Goal: Navigation & Orientation: Find specific page/section

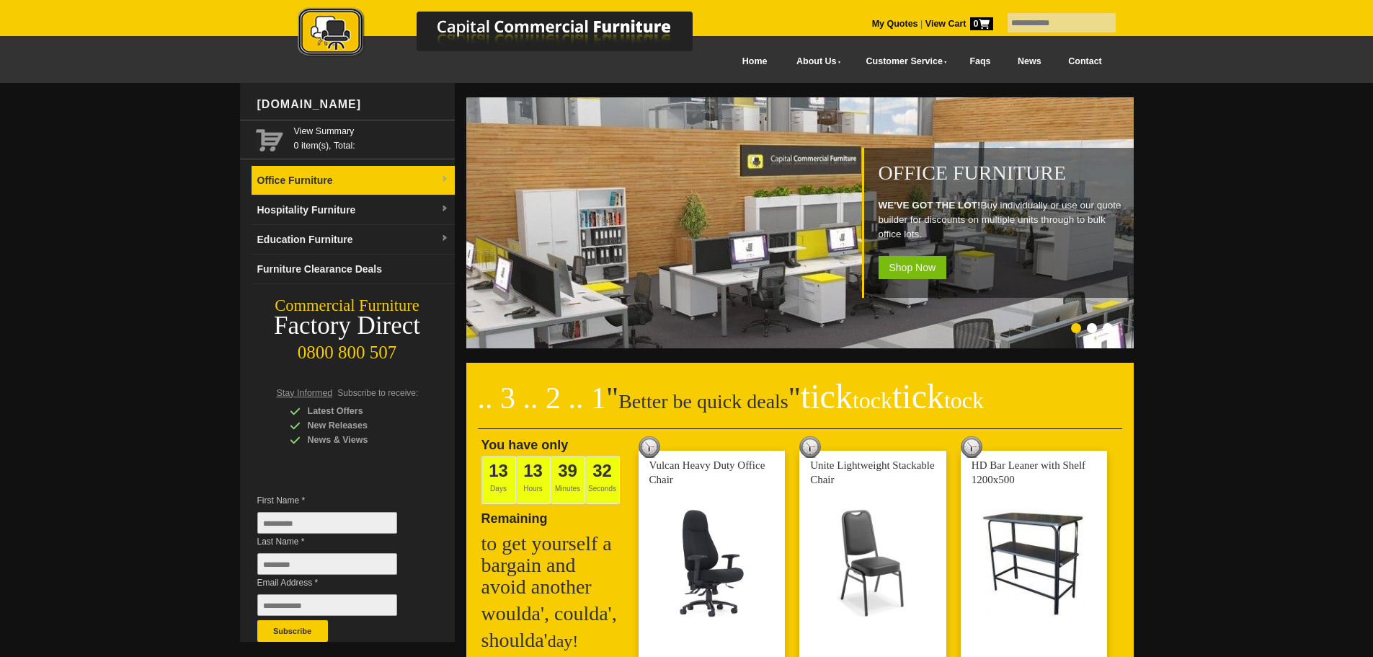
click at [445, 177] on img at bounding box center [444, 179] width 9 height 9
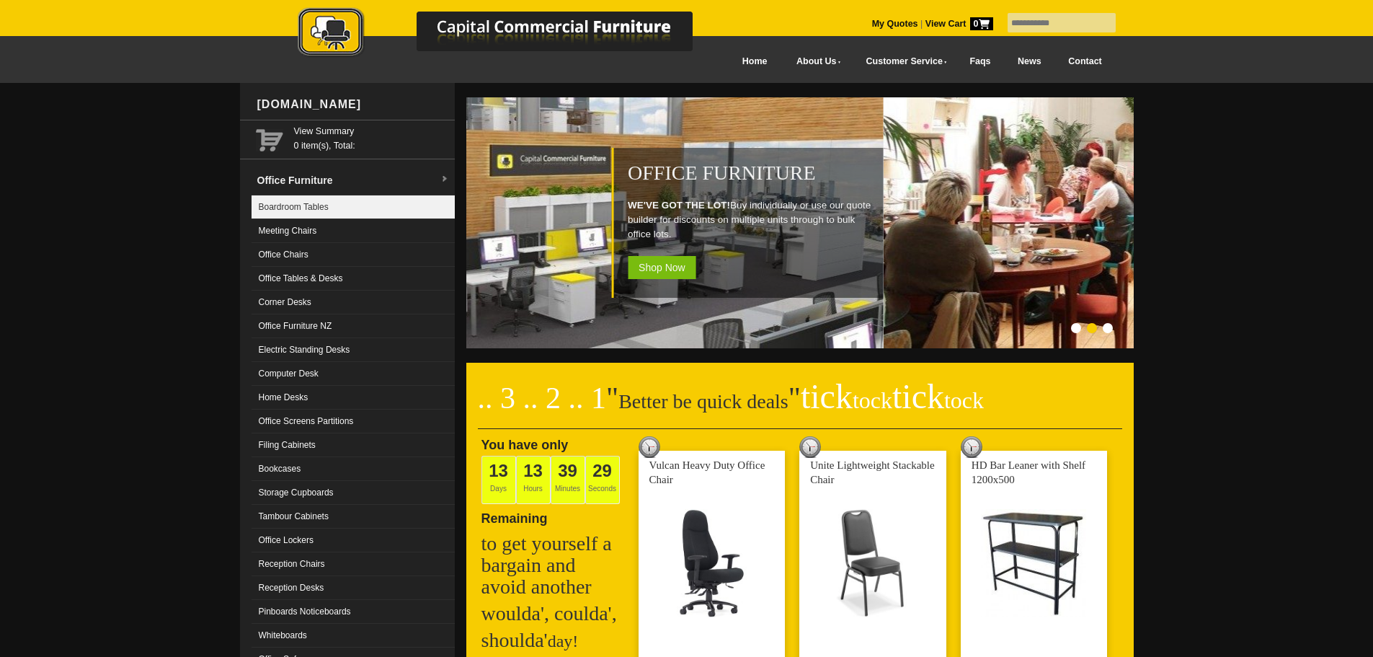
click at [314, 208] on link "Boardroom Tables" at bounding box center [353, 207] width 203 height 24
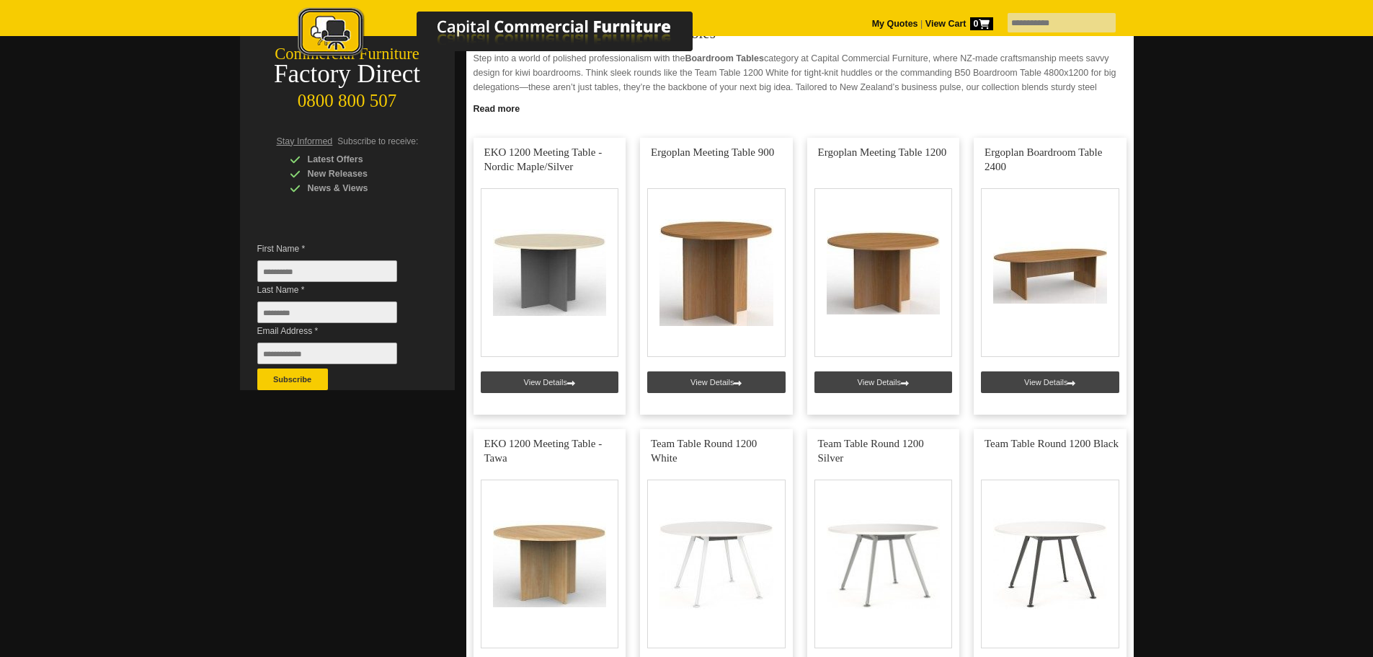
scroll to position [288, 0]
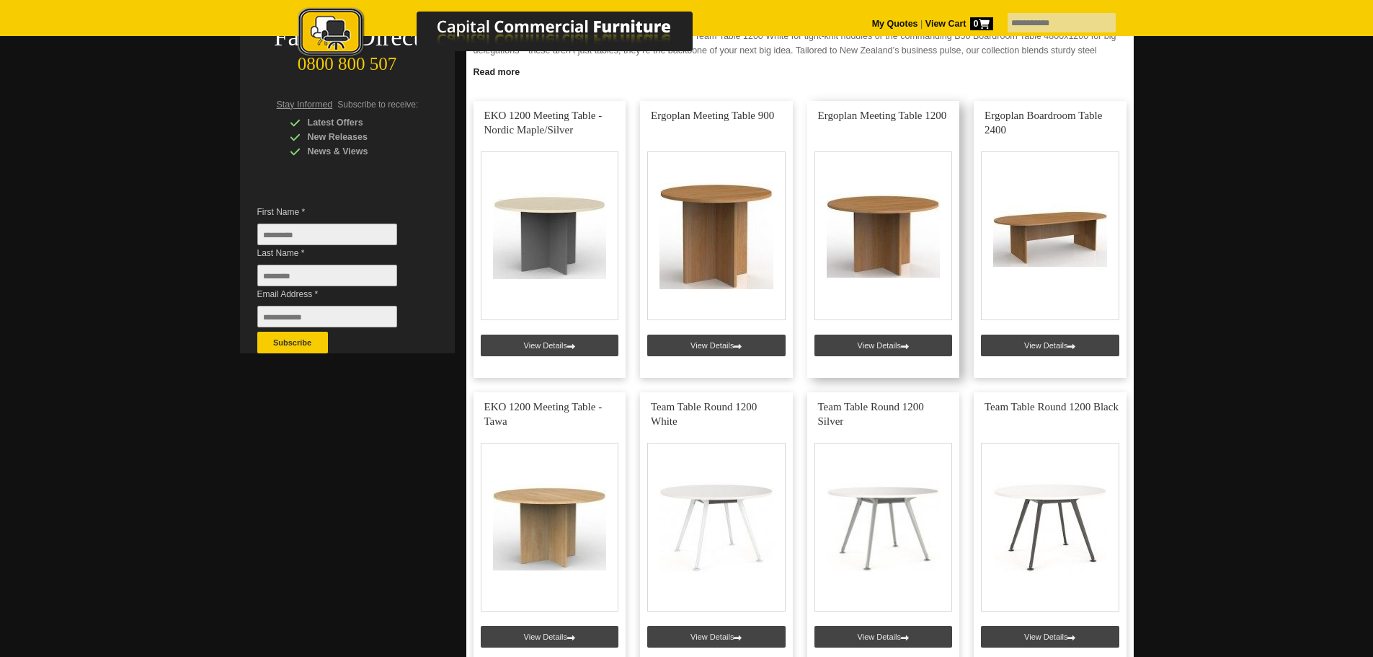
click at [875, 227] on link at bounding box center [883, 239] width 153 height 277
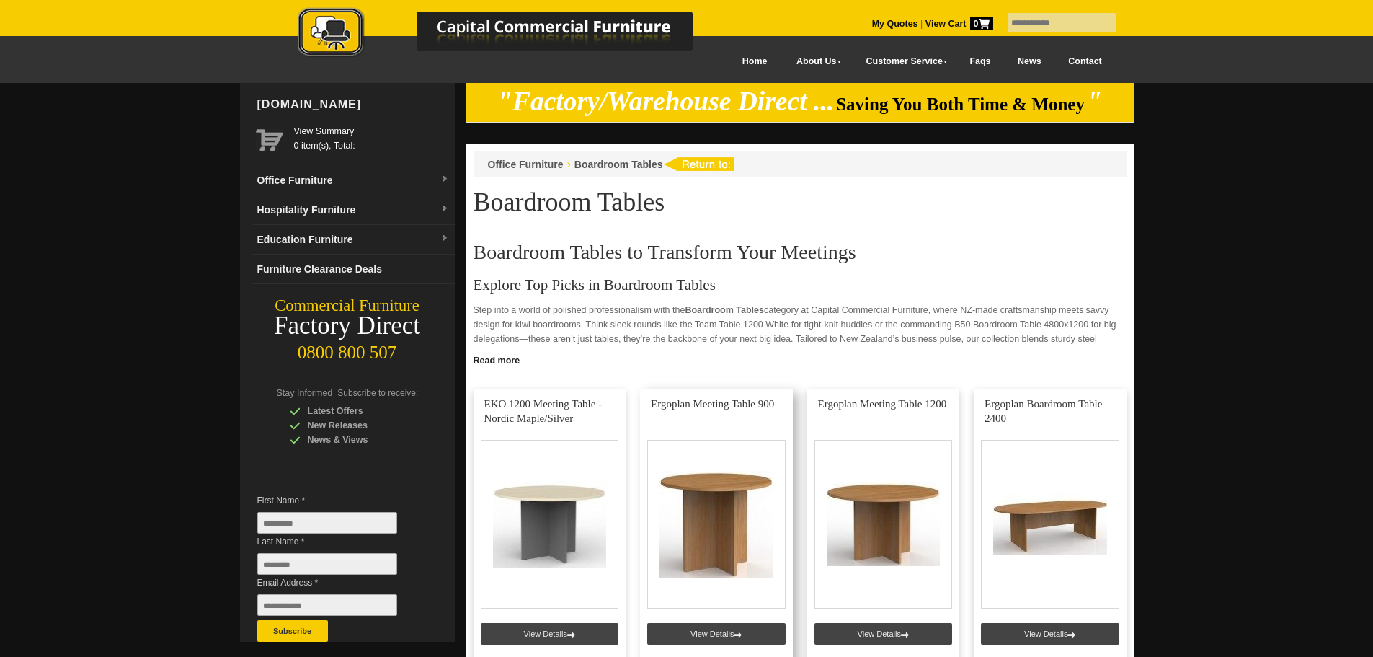
scroll to position [288, 0]
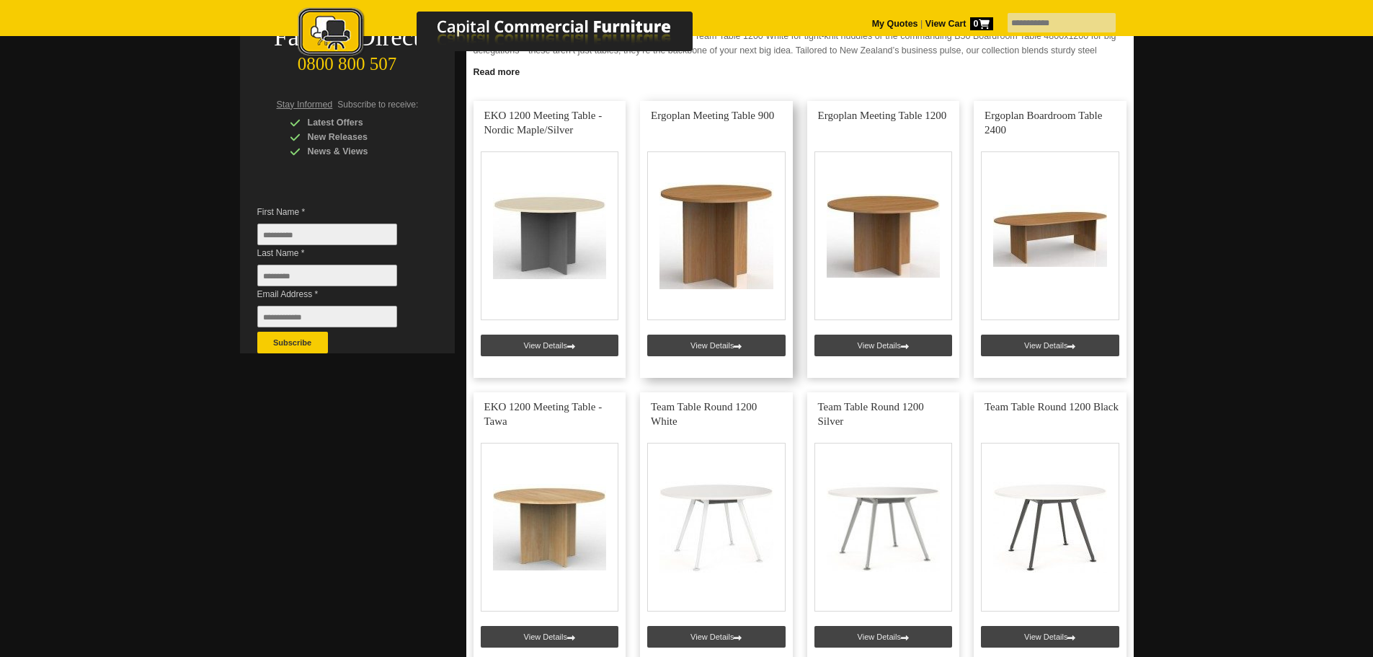
click at [726, 221] on link at bounding box center [716, 239] width 153 height 277
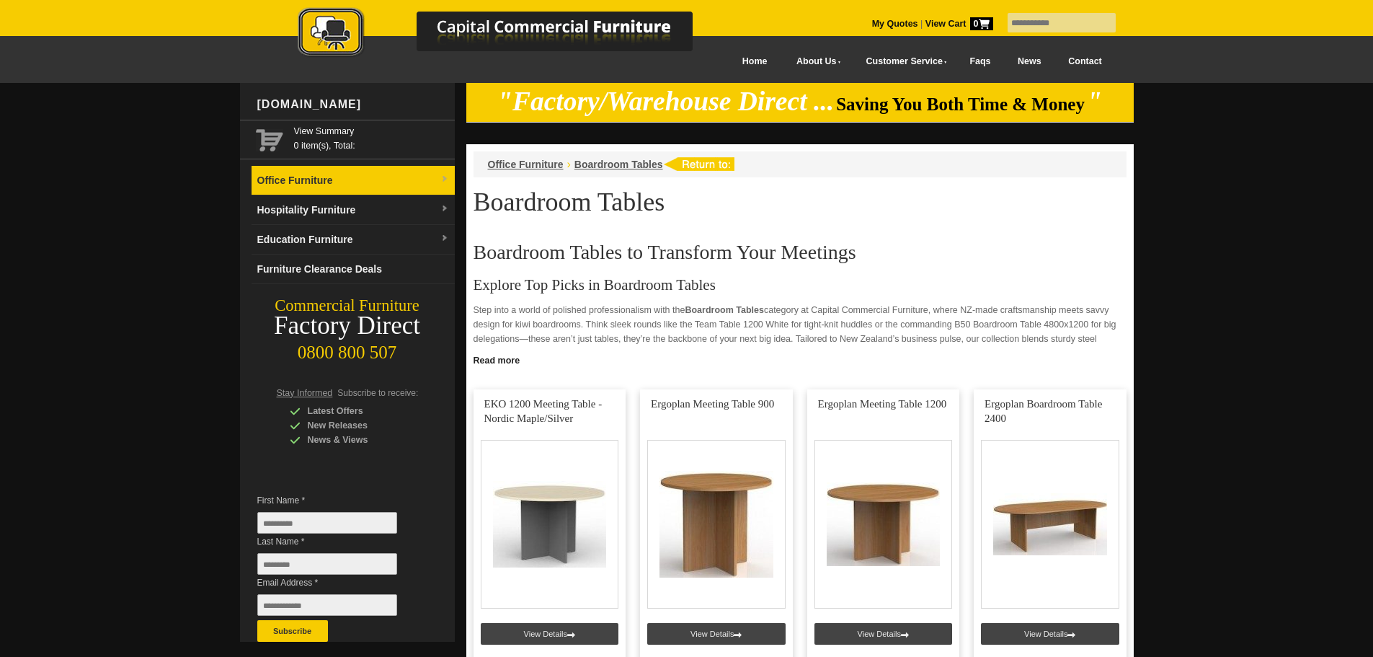
click at [360, 182] on link "Office Furniture" at bounding box center [353, 181] width 203 height 30
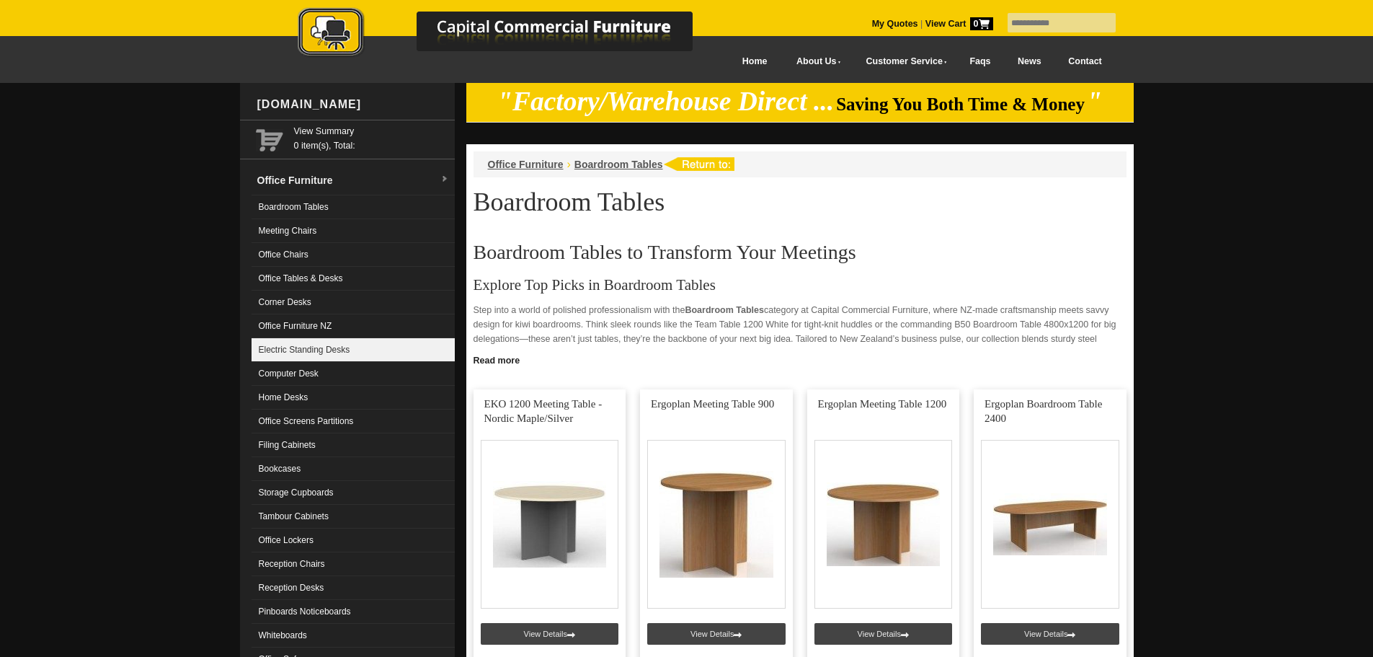
click at [307, 347] on link "Electric Standing Desks" at bounding box center [353, 350] width 203 height 24
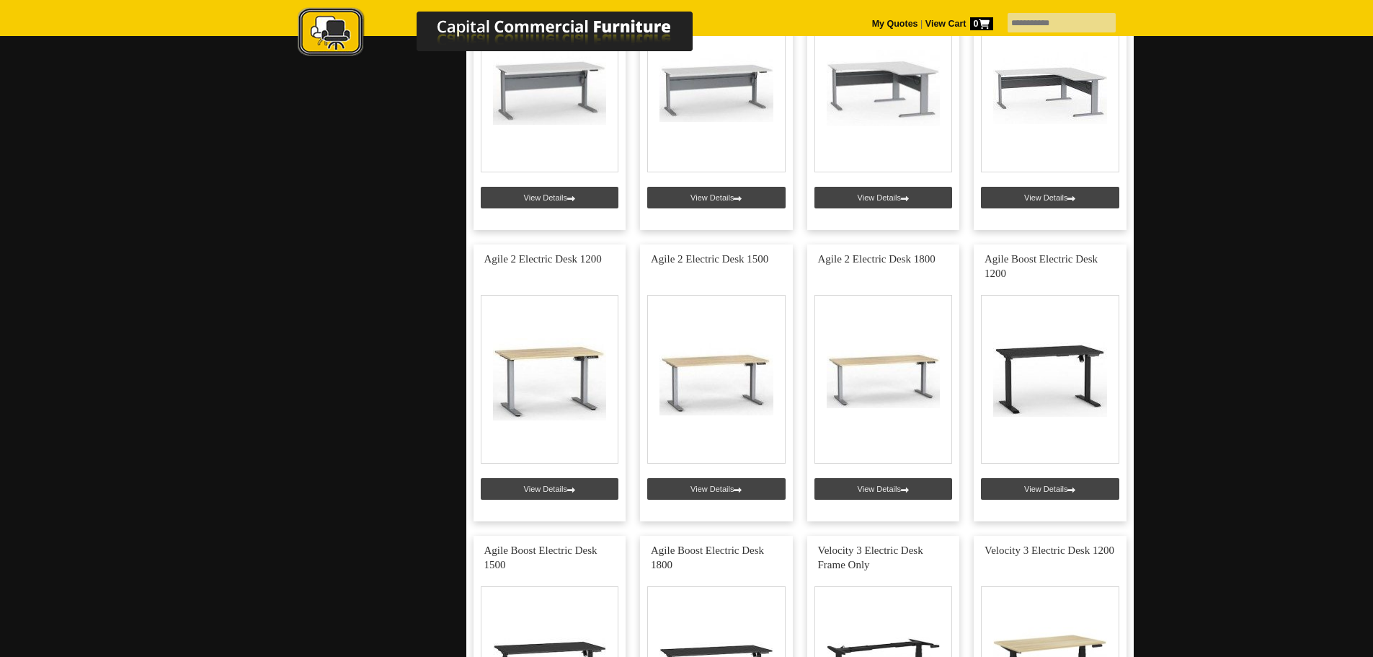
scroll to position [1369, 0]
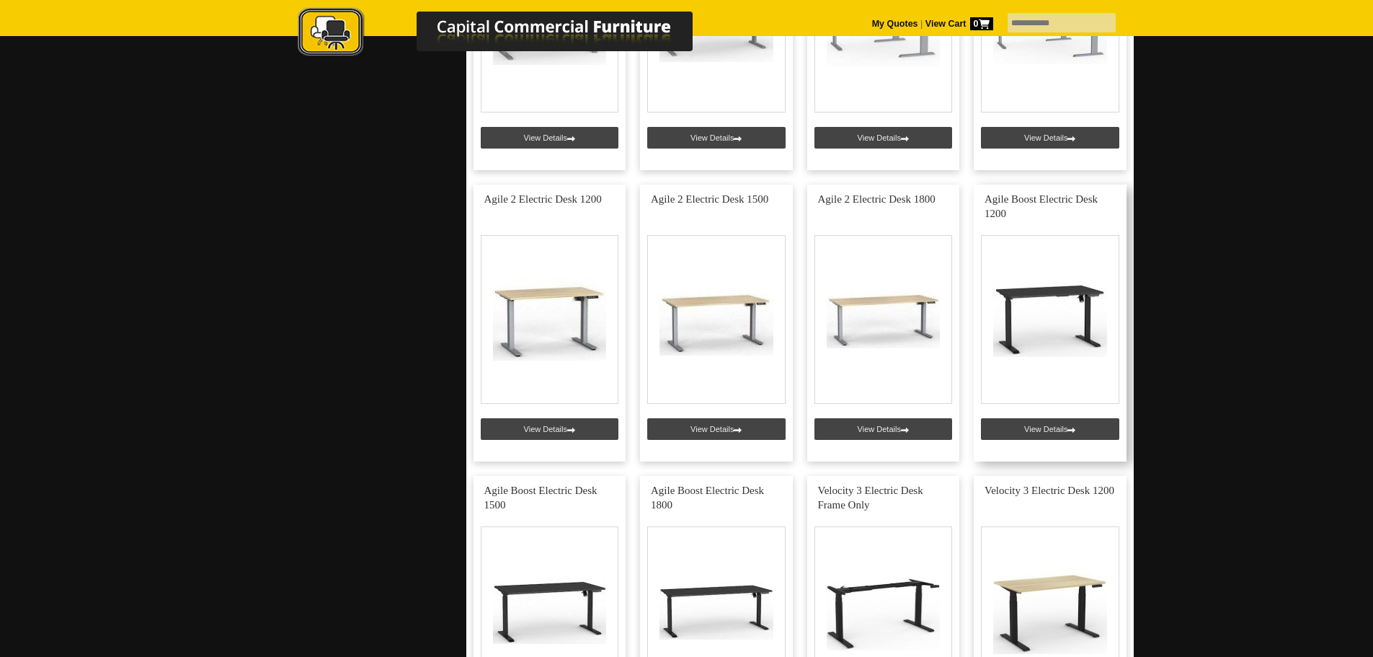
click at [1057, 205] on link at bounding box center [1050, 322] width 153 height 277
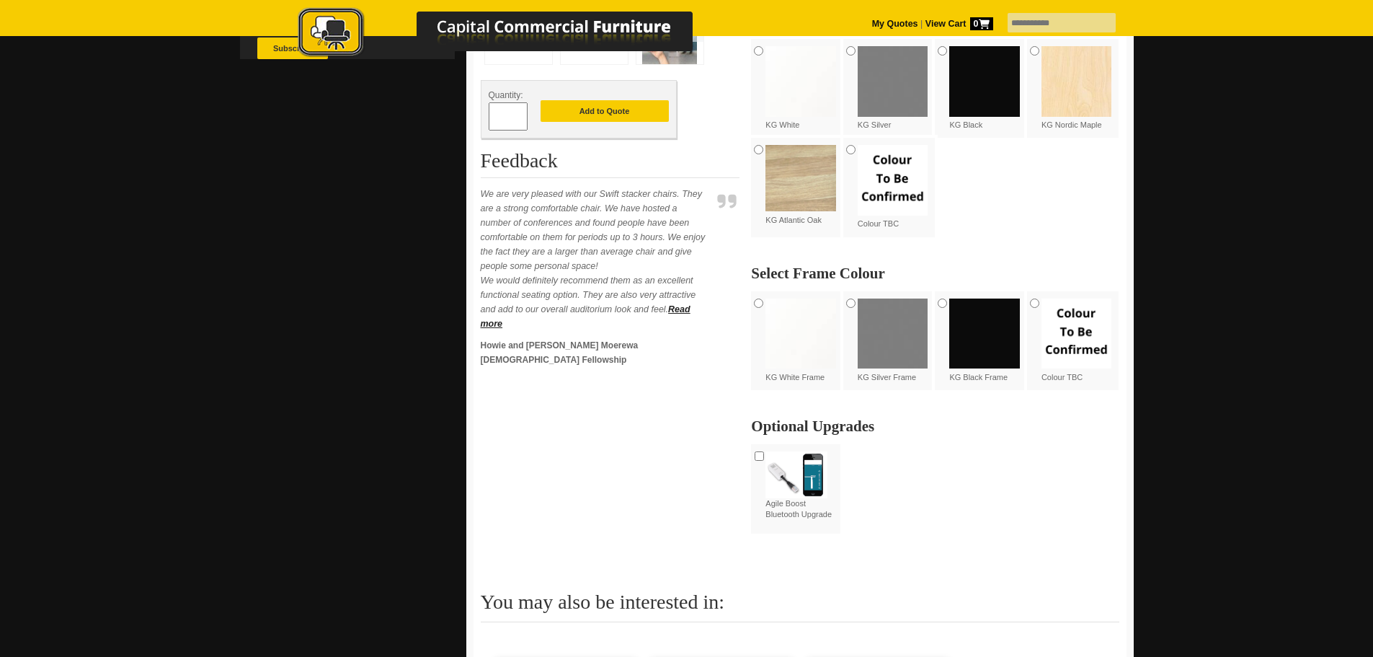
scroll to position [577, 0]
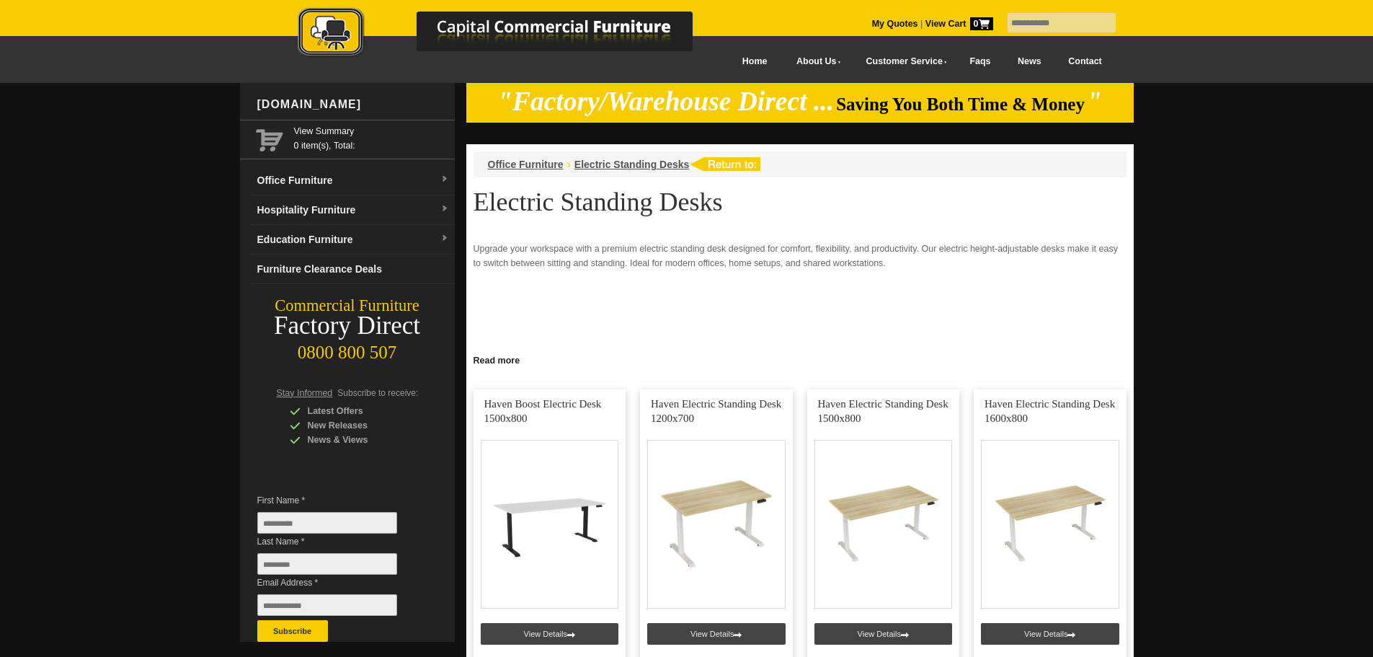
scroll to position [1369, 0]
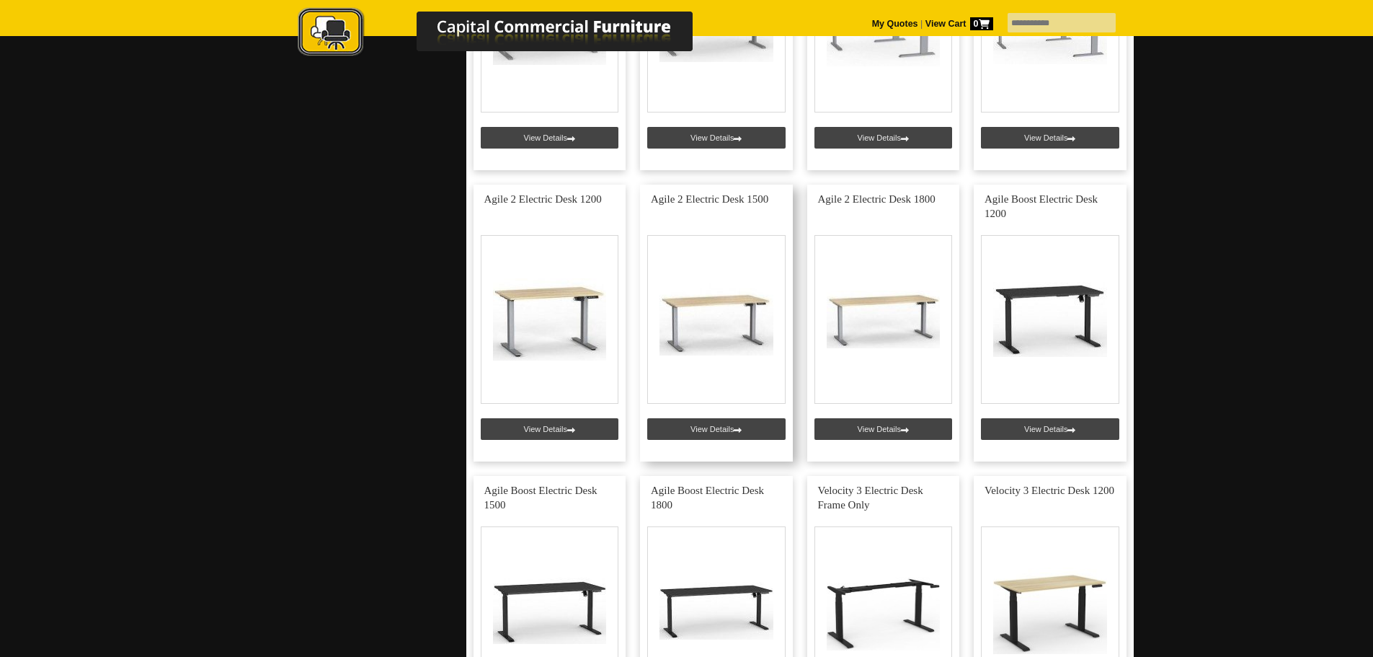
click at [742, 200] on link at bounding box center [716, 322] width 153 height 277
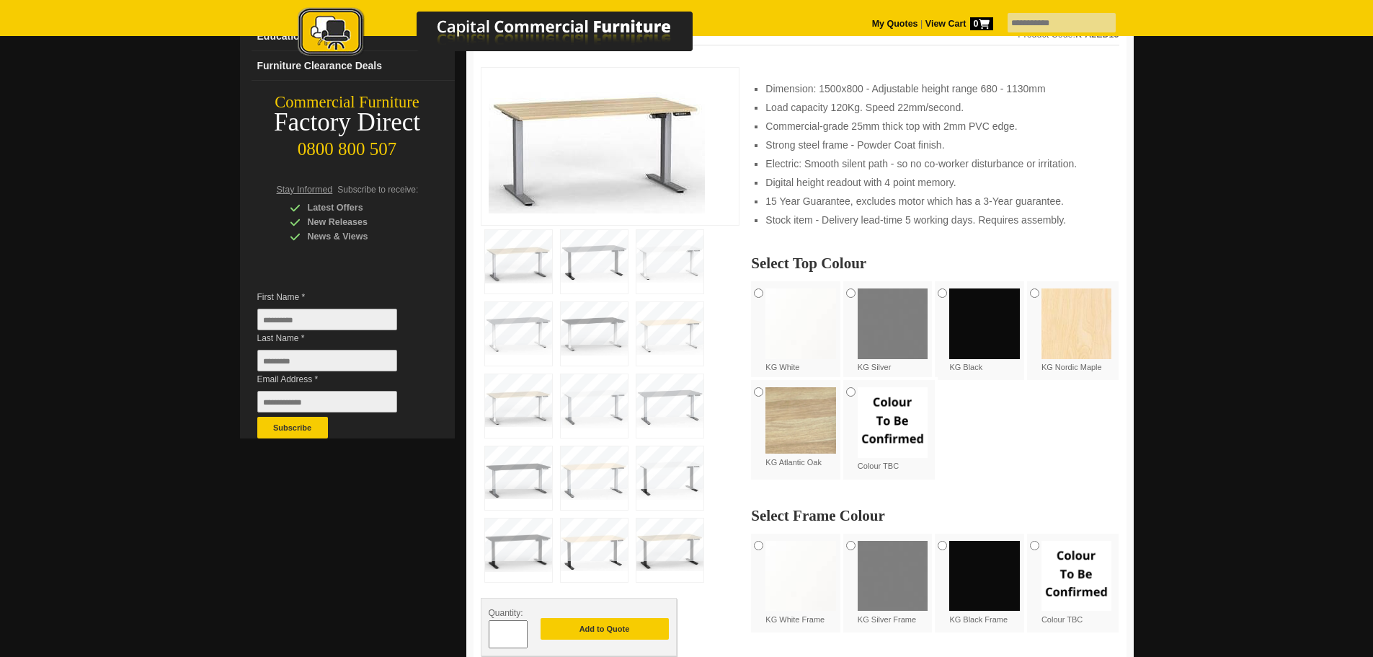
scroll to position [216, 0]
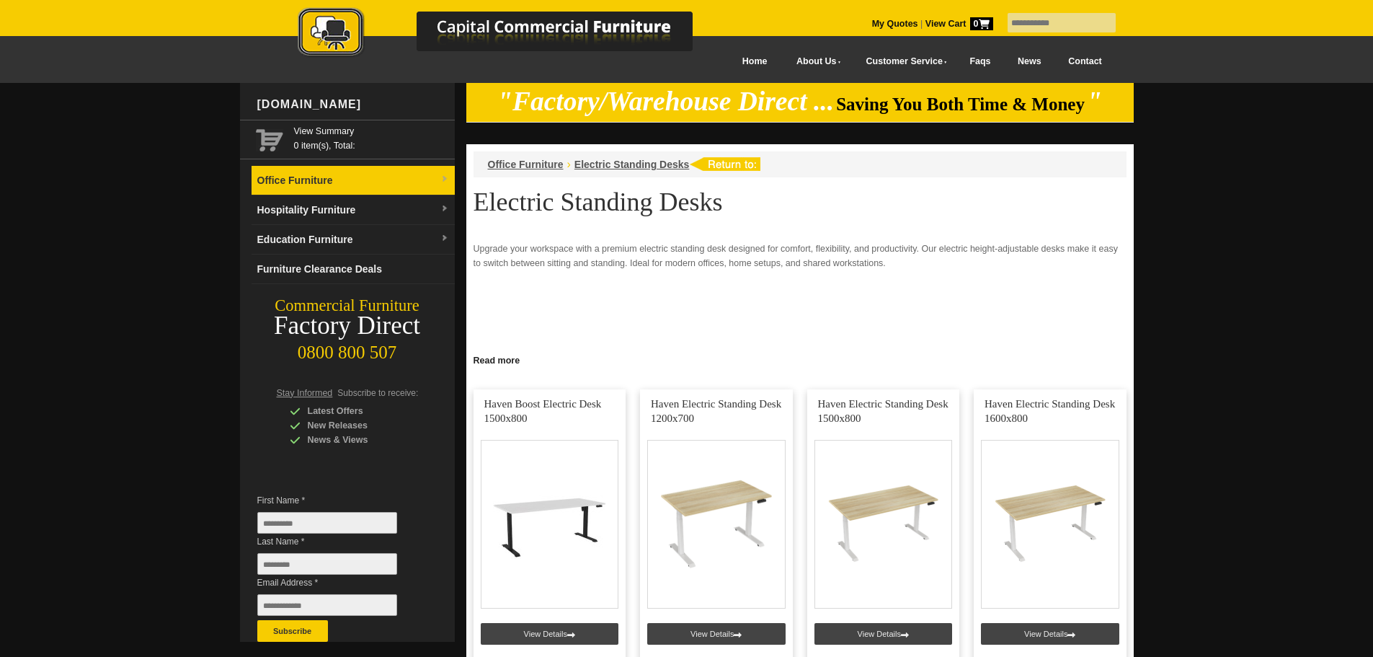
click at [449, 176] on link "Office Furniture" at bounding box center [353, 181] width 203 height 30
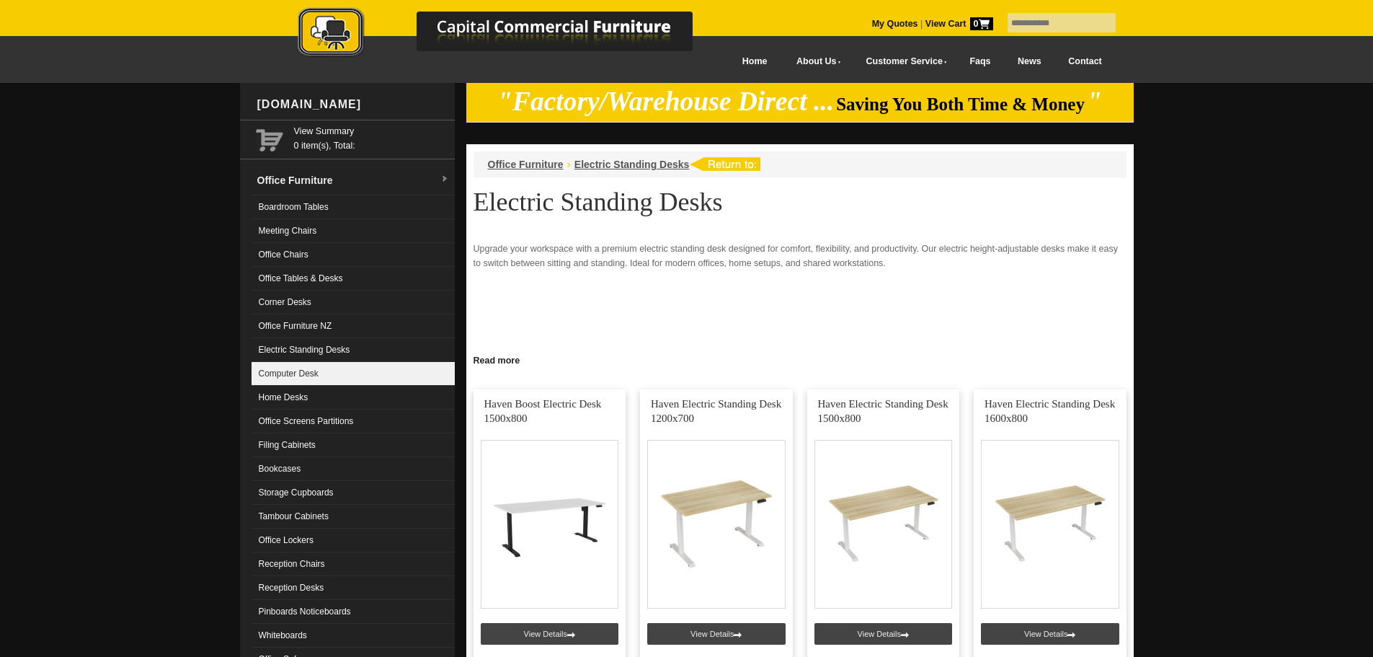
click at [327, 368] on link "Computer Desk" at bounding box center [353, 374] width 203 height 24
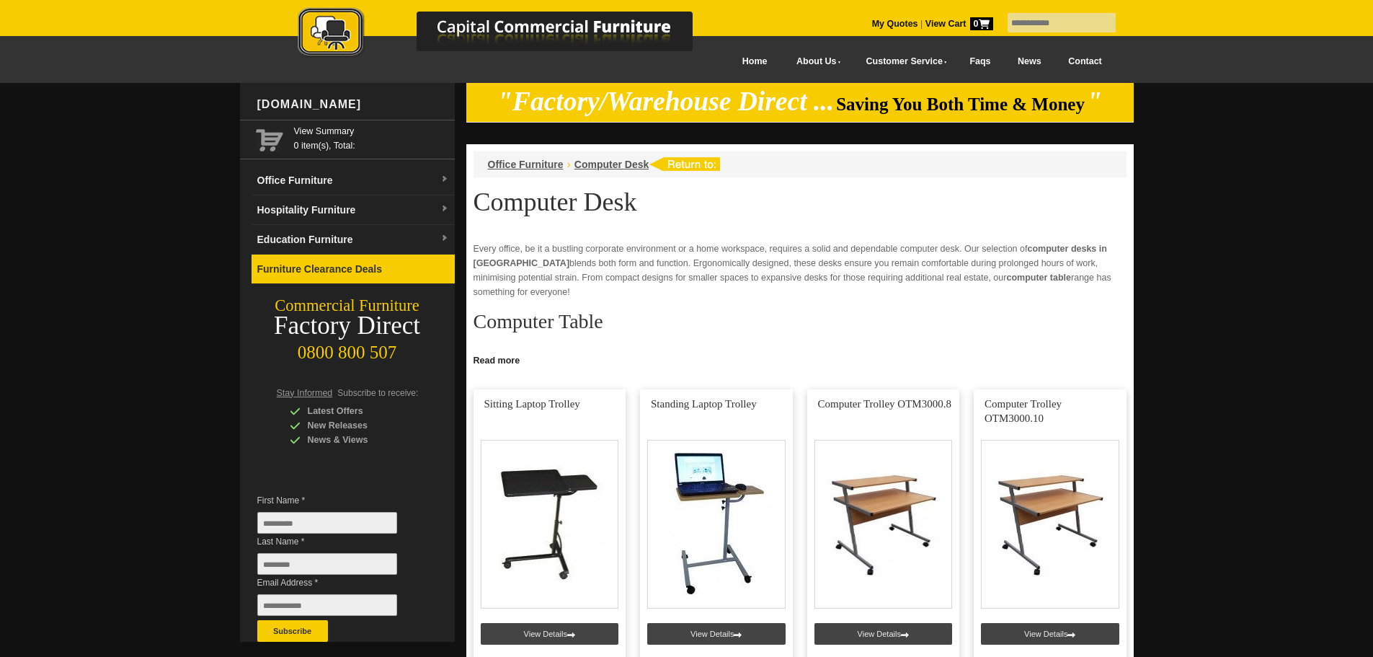
click at [293, 261] on link "Furniture Clearance Deals" at bounding box center [353, 269] width 203 height 30
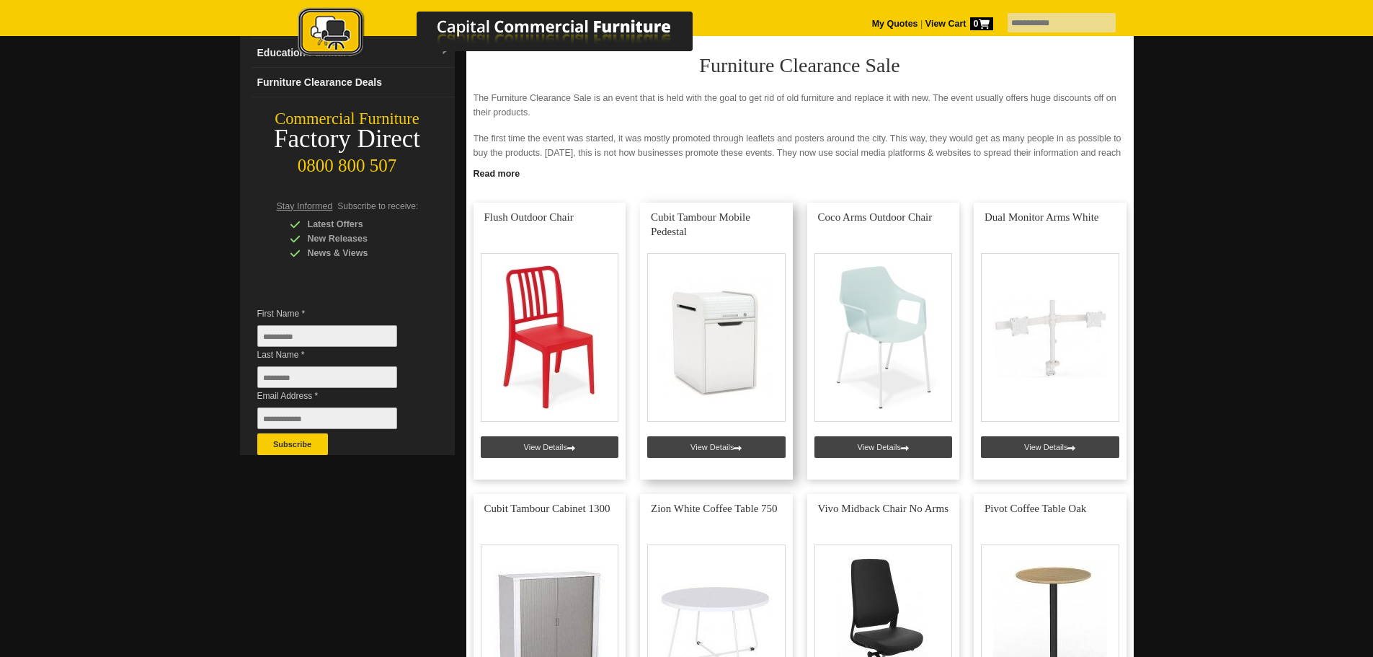
scroll to position [144, 0]
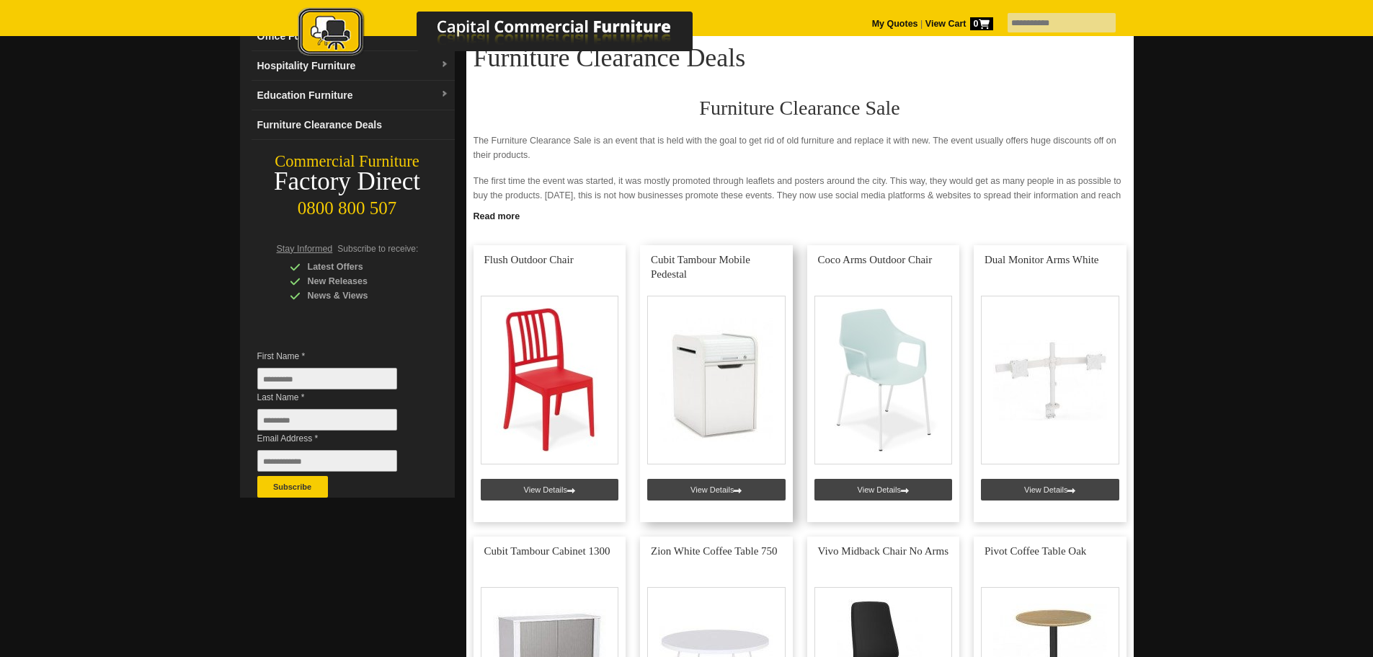
click at [690, 260] on link at bounding box center [716, 383] width 153 height 277
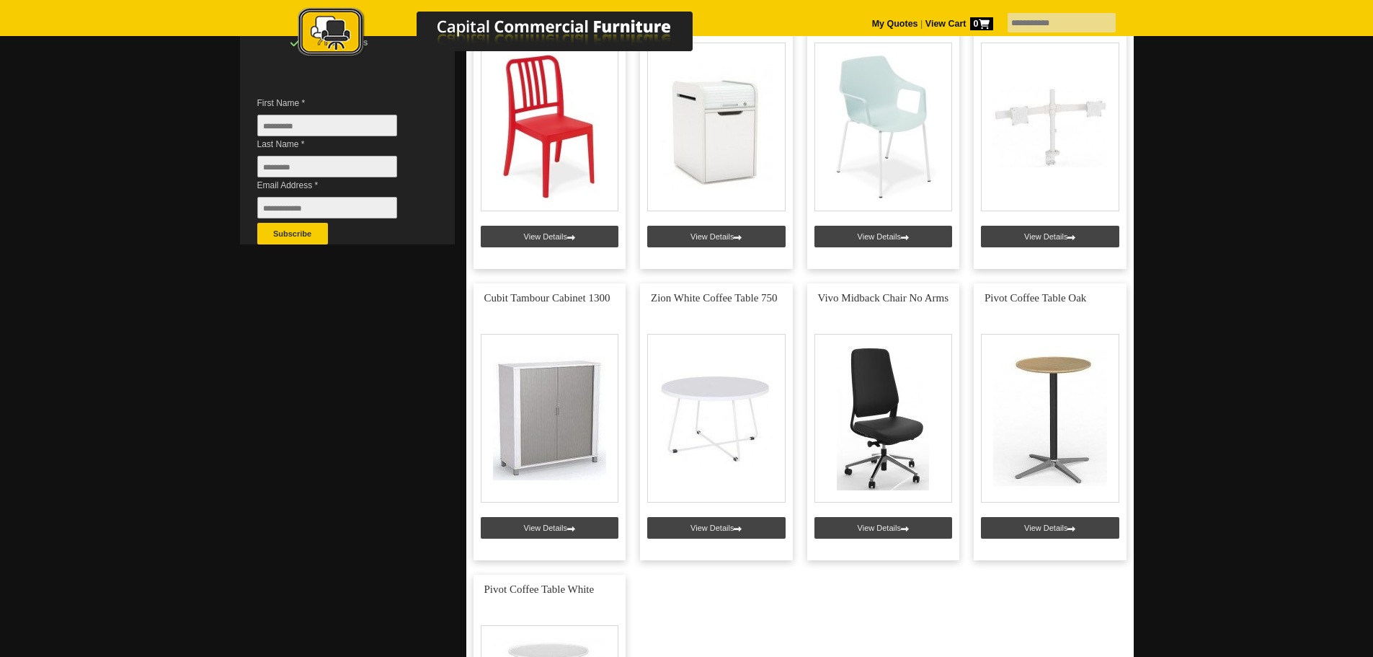
scroll to position [432, 0]
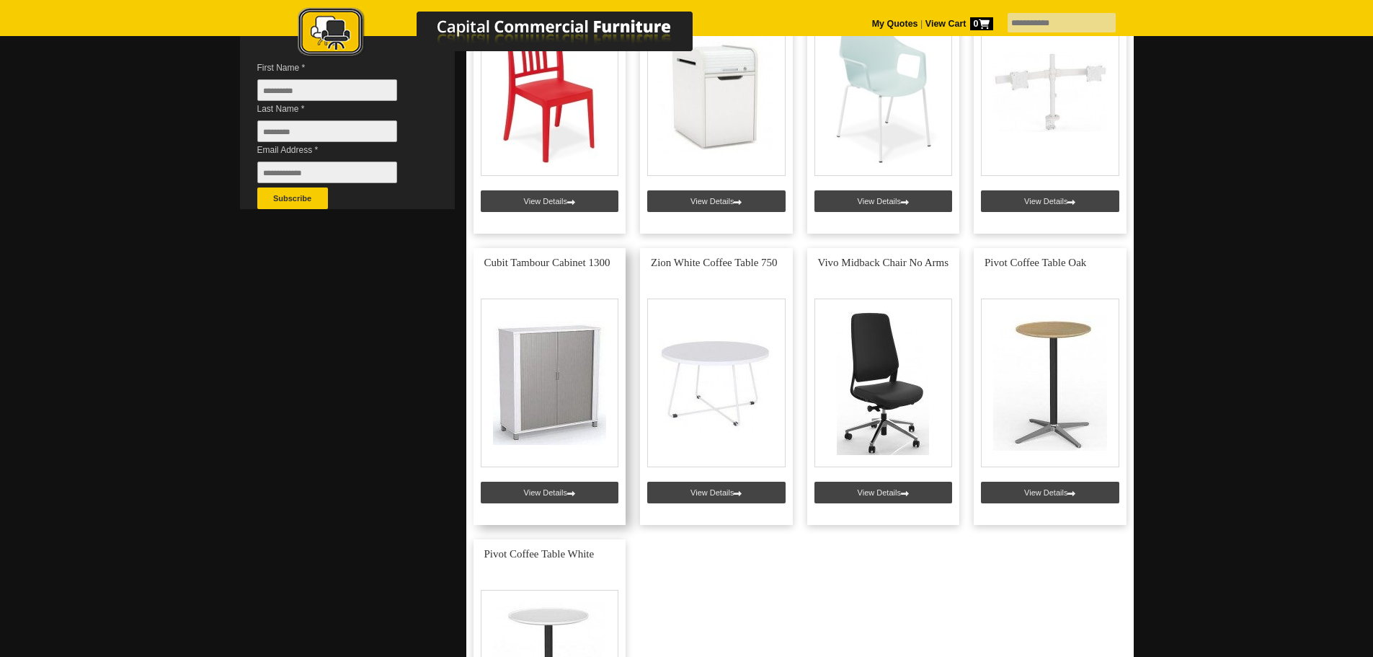
click at [543, 259] on link at bounding box center [549, 386] width 153 height 277
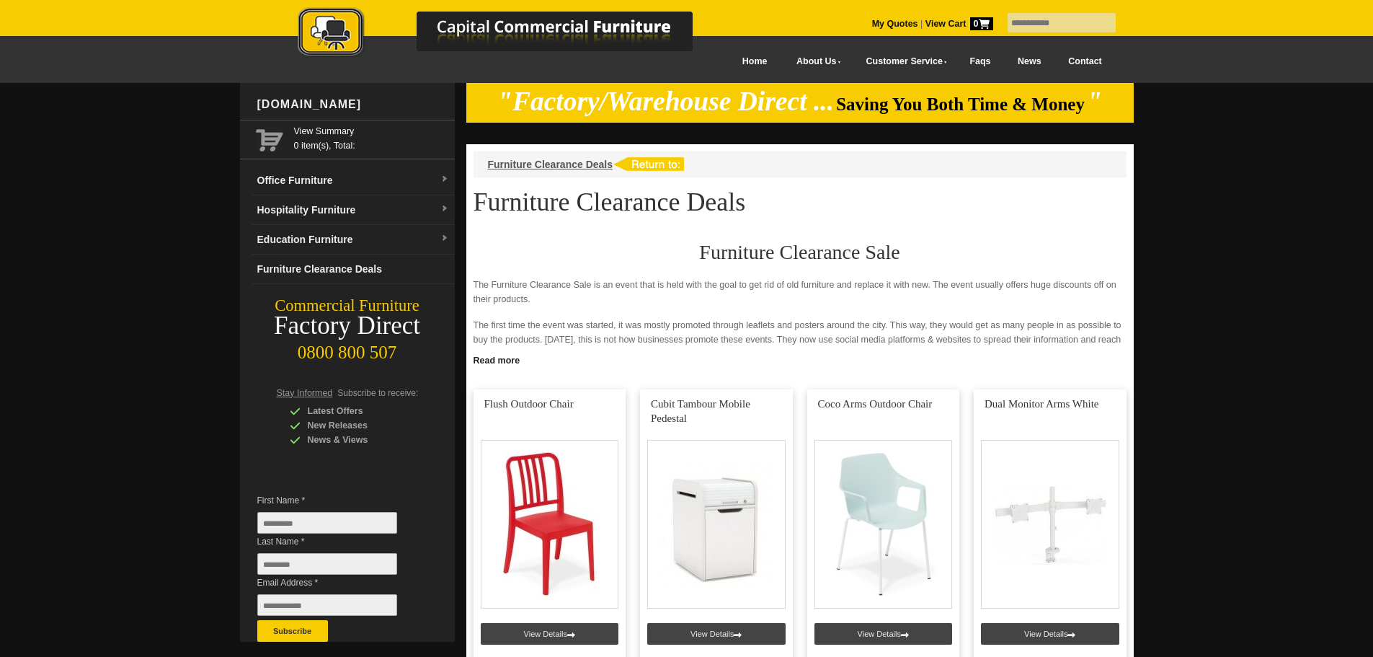
scroll to position [432, 0]
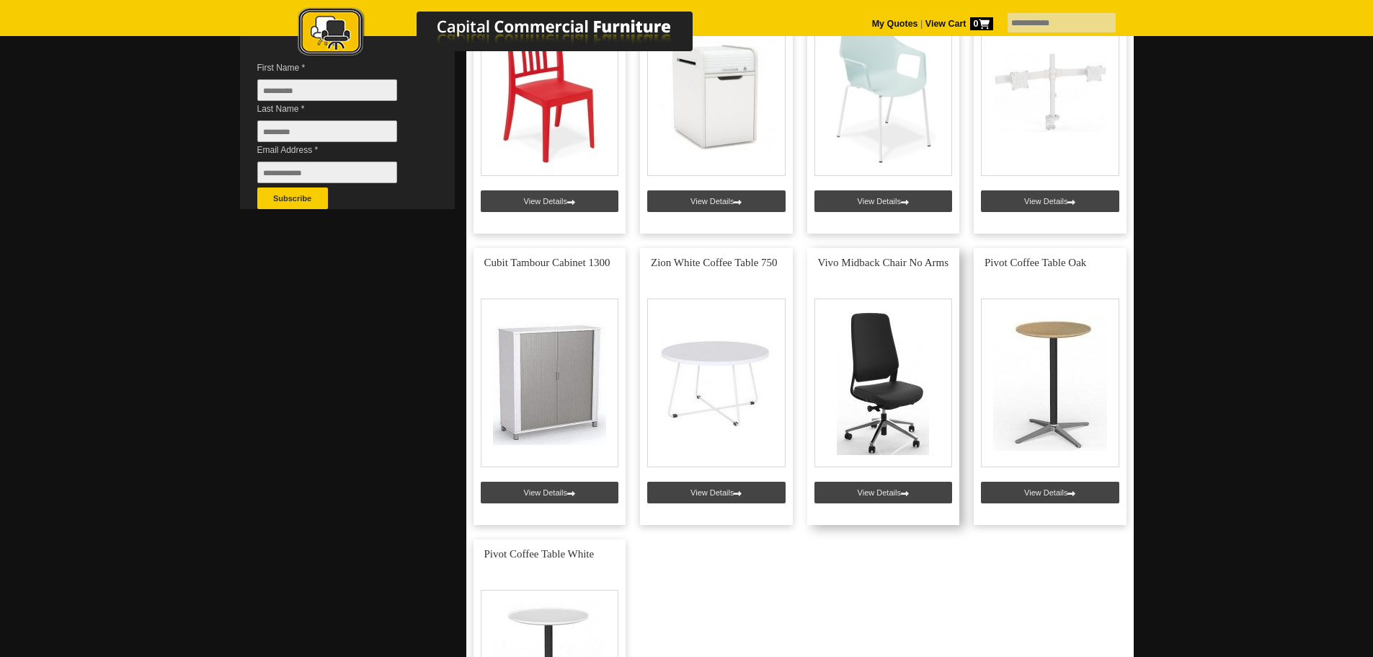
click at [920, 367] on link at bounding box center [883, 386] width 153 height 277
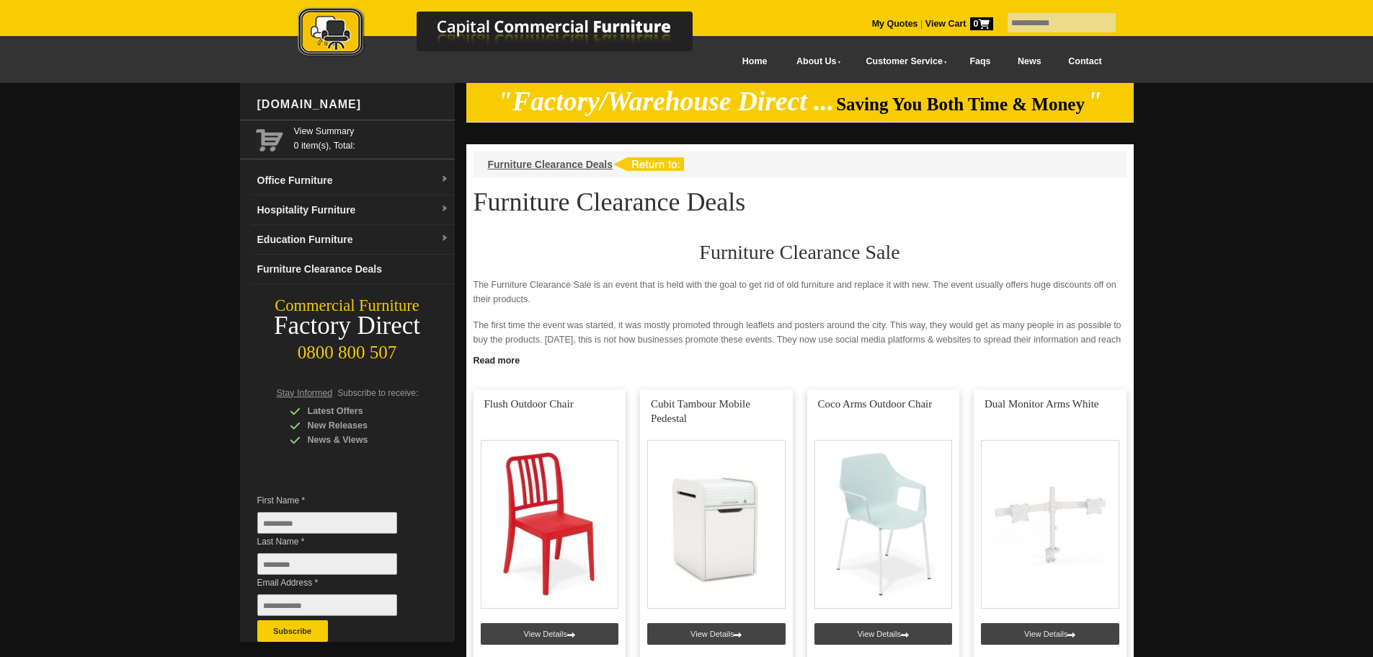
scroll to position [432, 0]
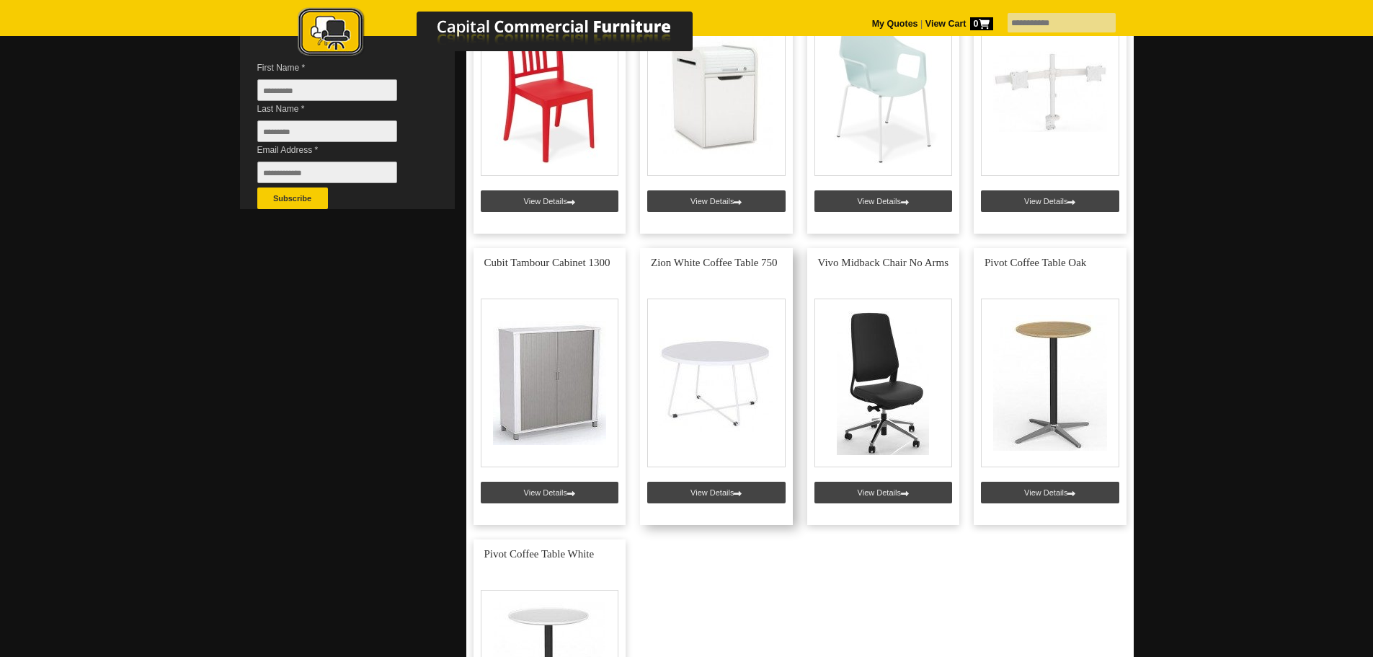
click at [738, 387] on link at bounding box center [716, 386] width 153 height 277
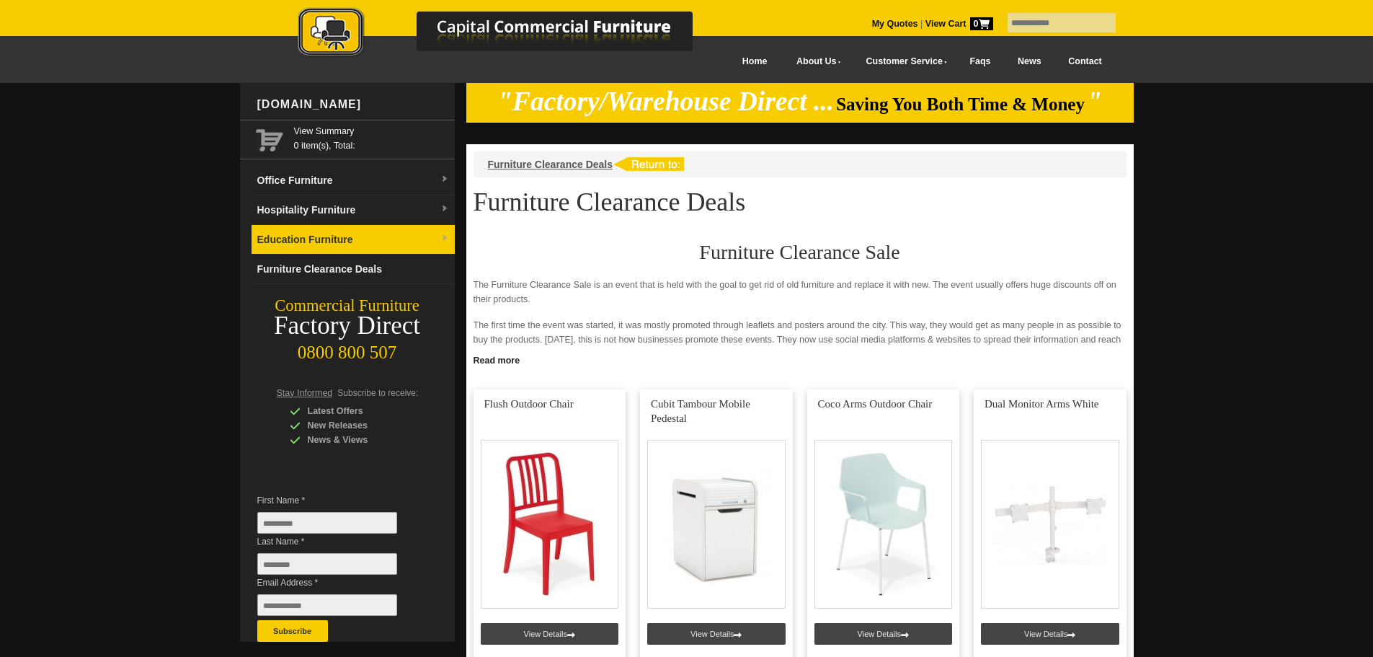
click at [370, 233] on link "Education Furniture" at bounding box center [353, 240] width 203 height 30
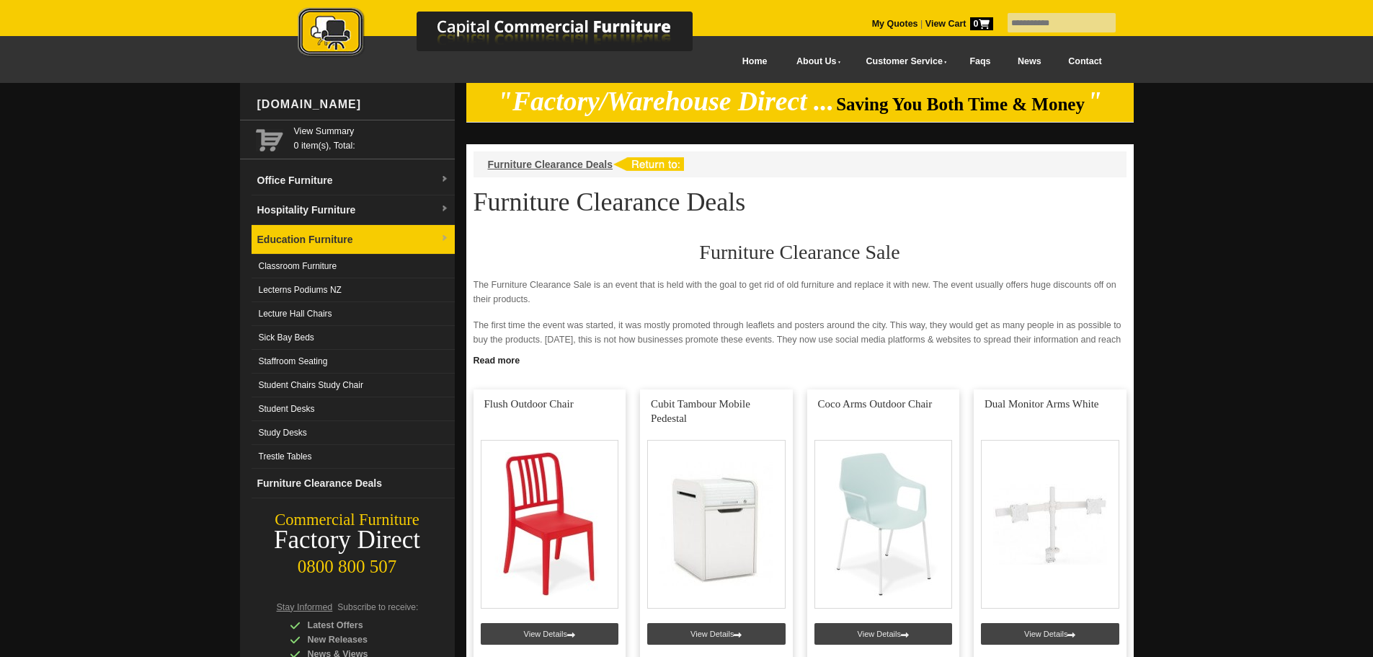
click at [308, 243] on link "Education Furniture" at bounding box center [353, 240] width 203 height 30
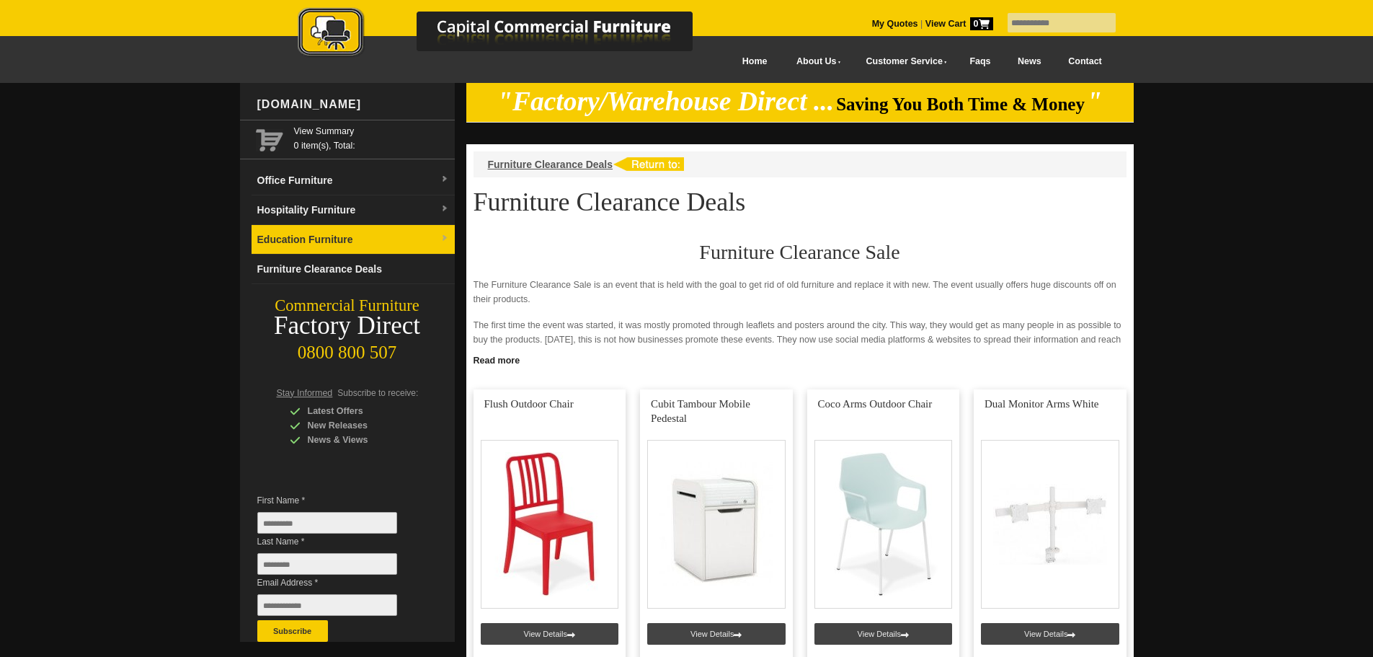
click at [306, 246] on link "Education Furniture" at bounding box center [353, 240] width 203 height 30
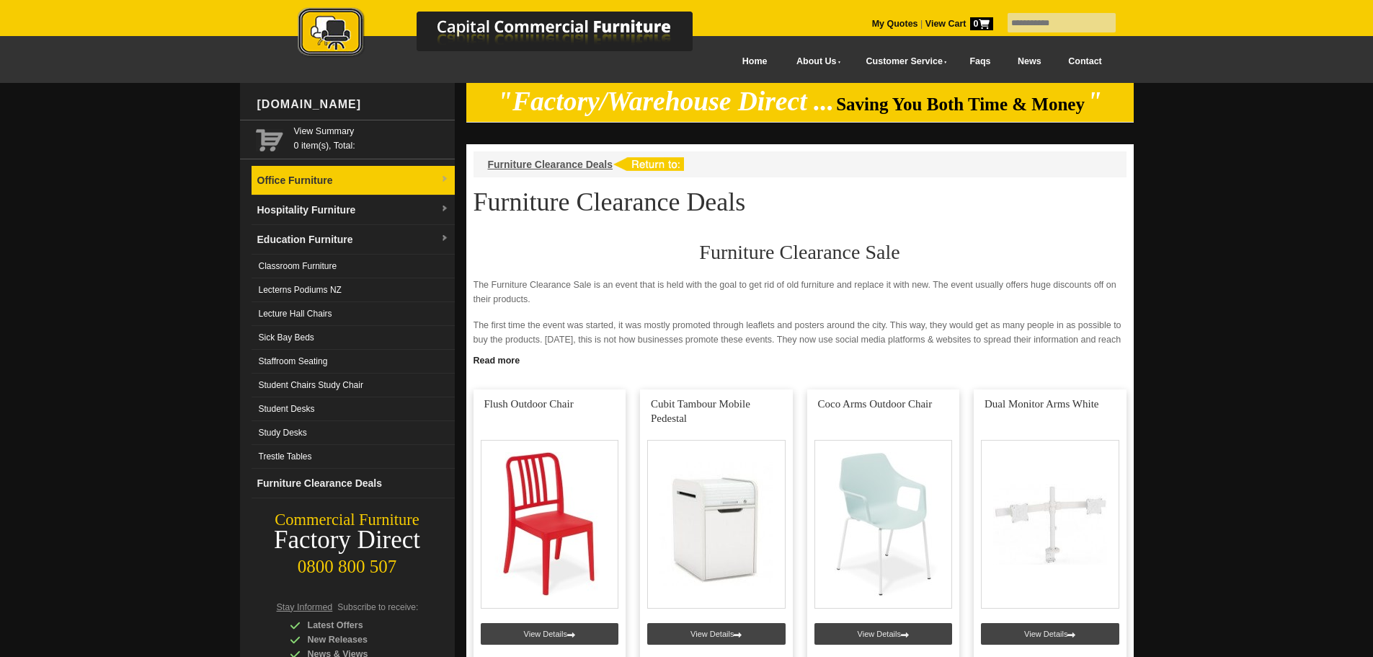
click at [314, 183] on link "Office Furniture" at bounding box center [353, 181] width 203 height 30
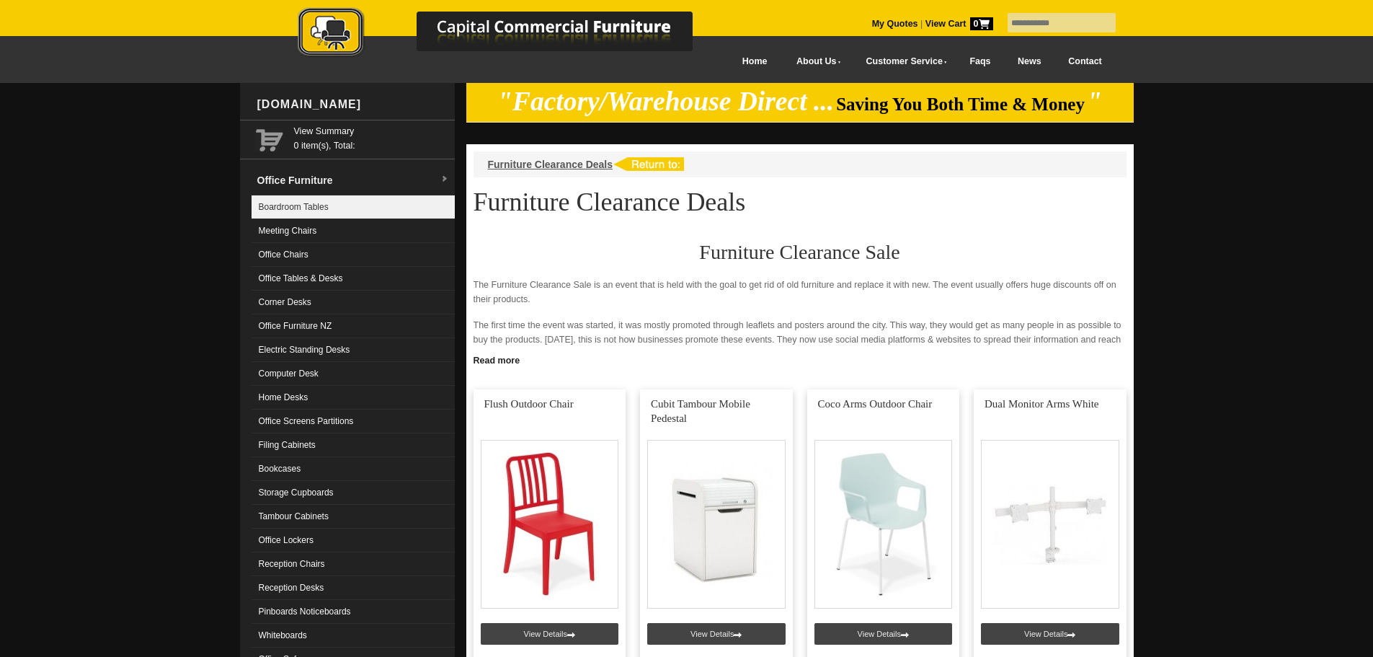
click at [311, 207] on link "Boardroom Tables" at bounding box center [353, 207] width 203 height 24
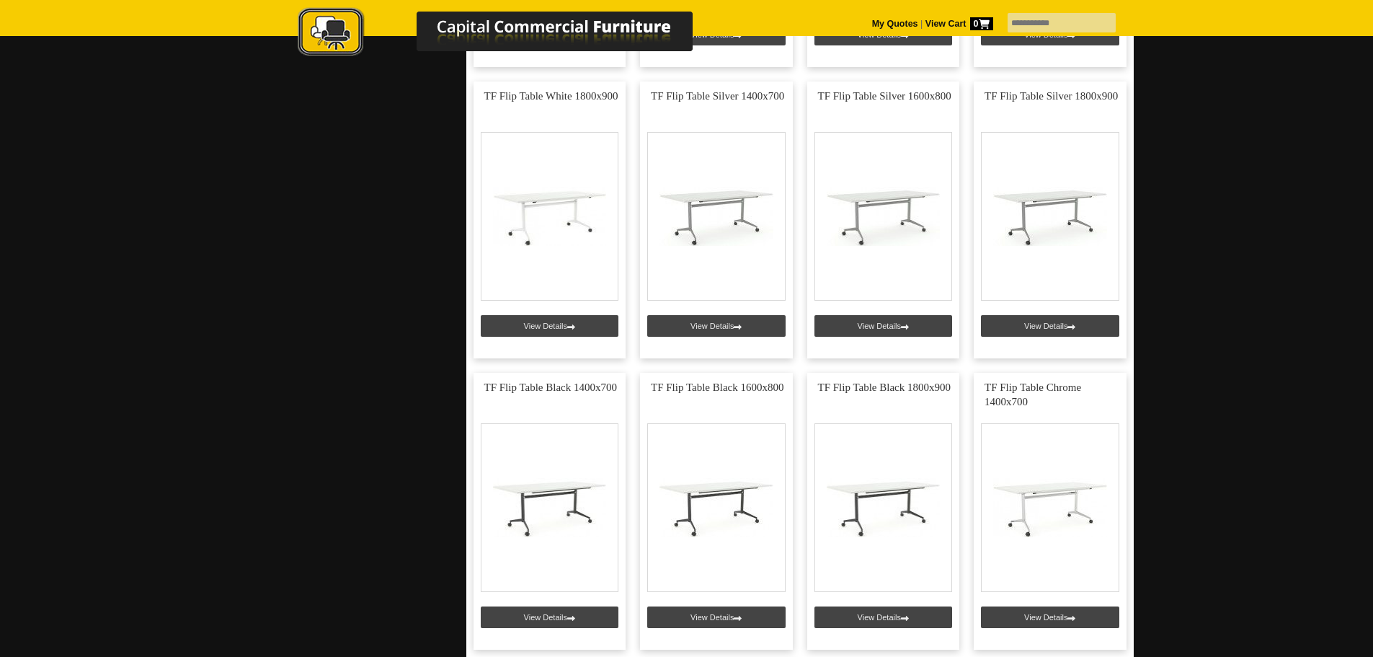
scroll to position [4252, 0]
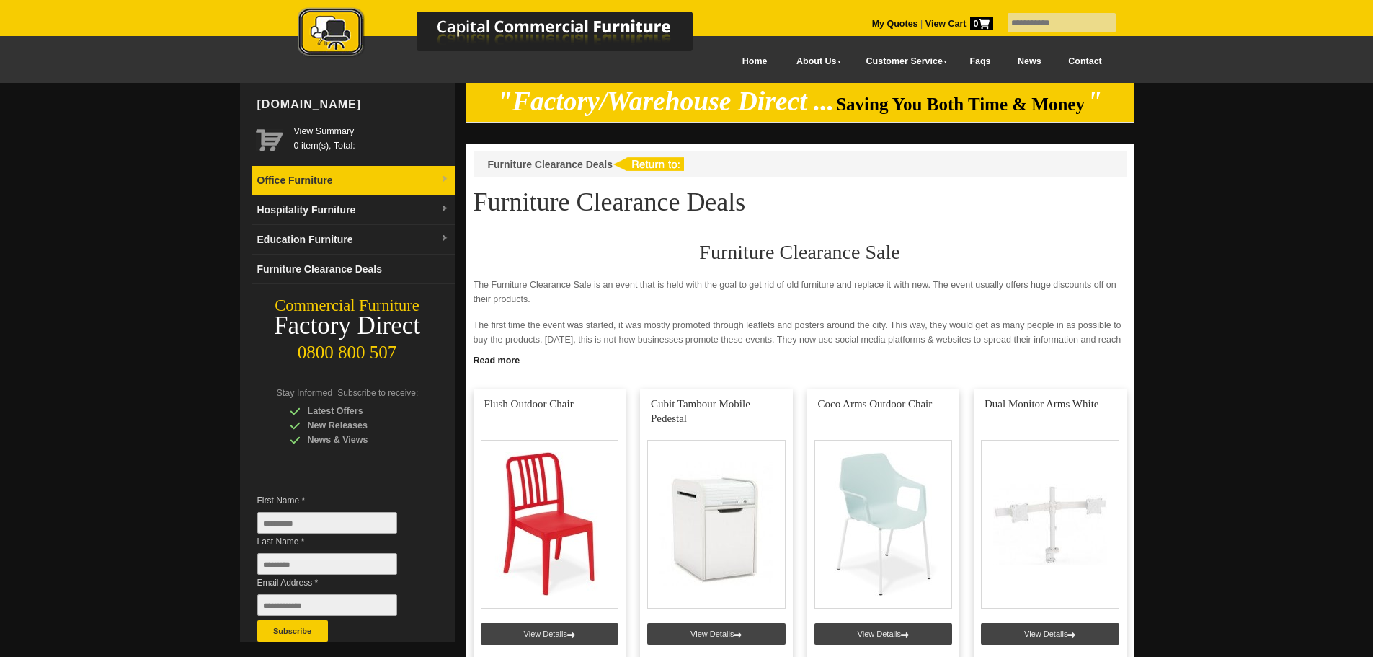
click at [324, 183] on link "Office Furniture" at bounding box center [353, 181] width 203 height 30
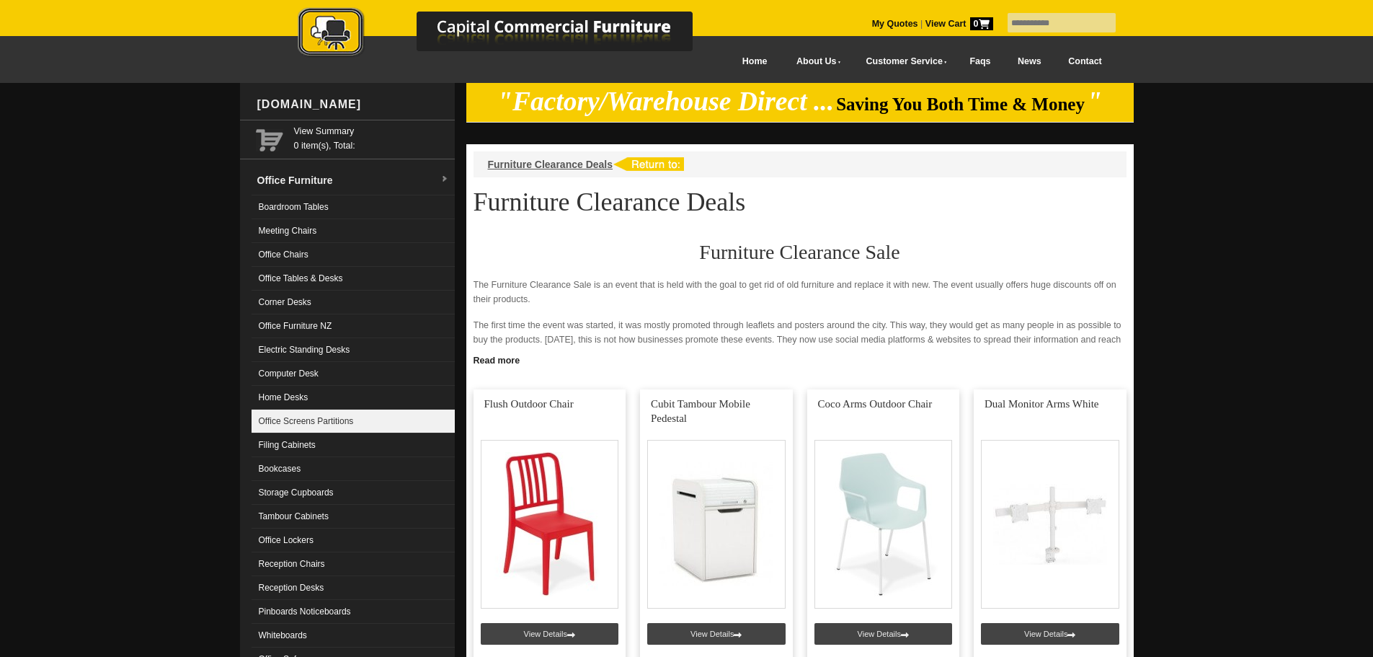
click at [316, 419] on link "Office Screens Partitions" at bounding box center [353, 421] width 203 height 24
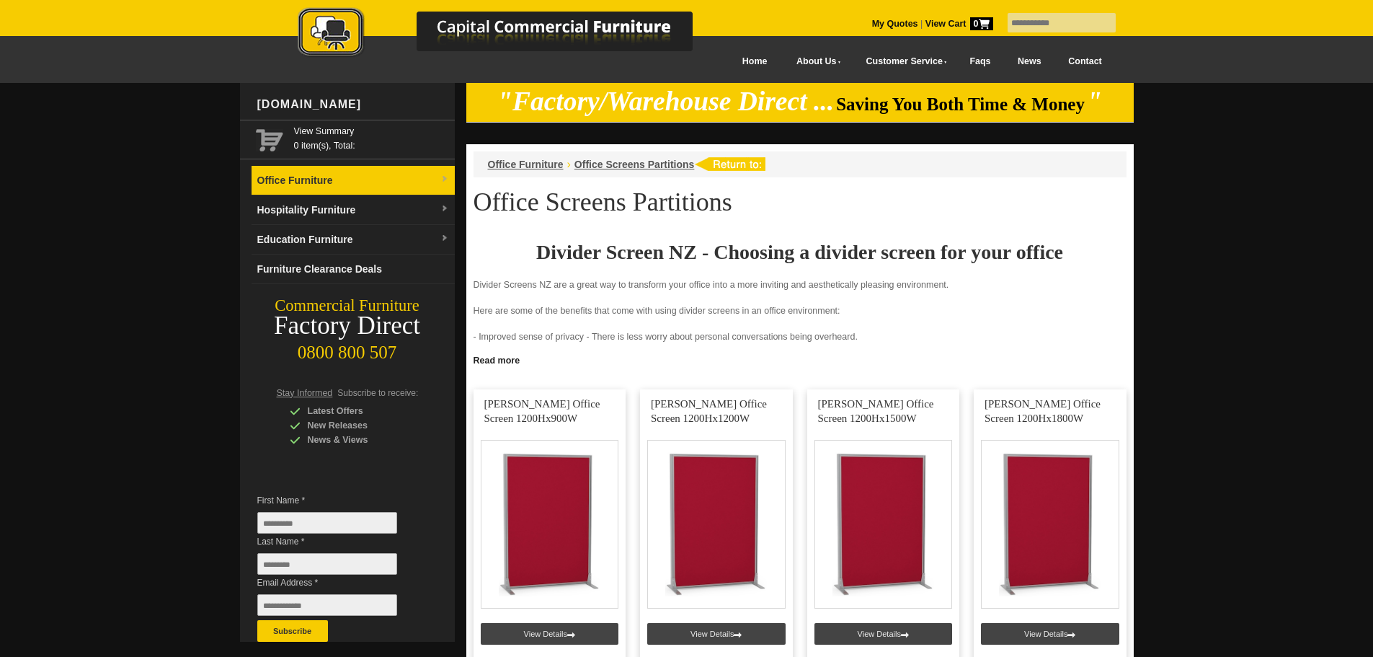
click at [286, 185] on link "Office Furniture" at bounding box center [353, 181] width 203 height 30
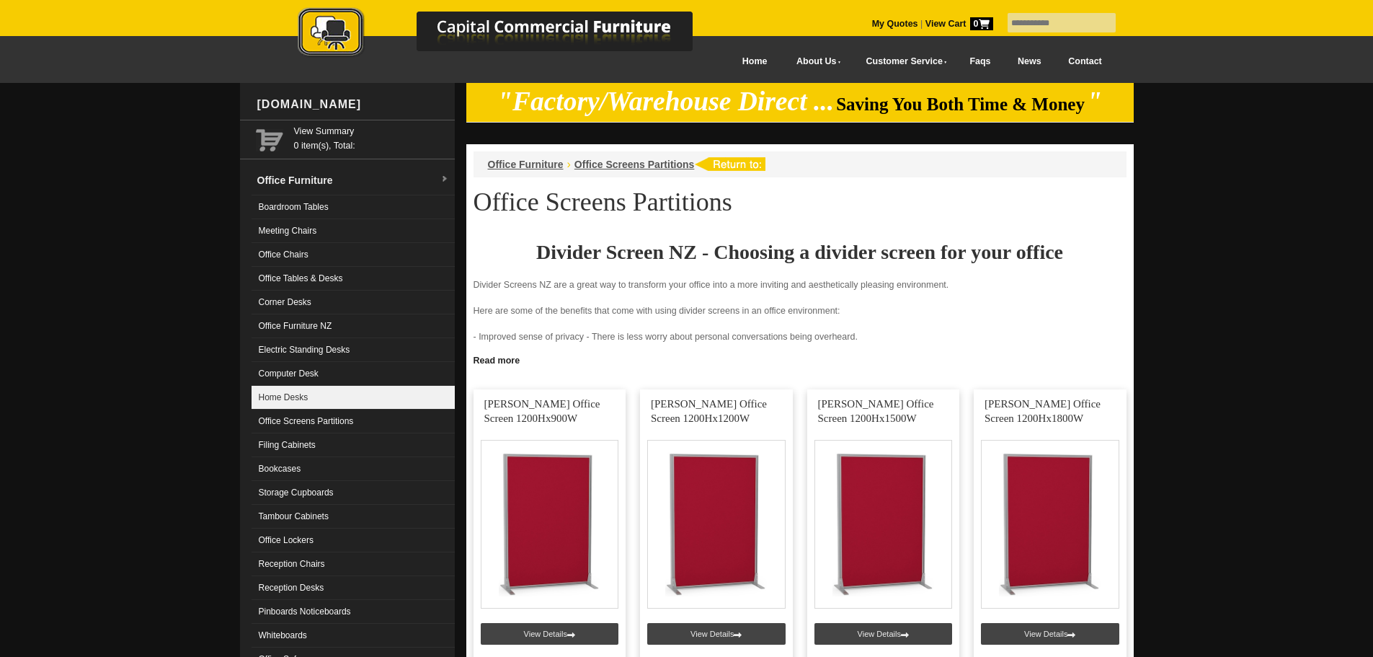
click at [293, 405] on link "Home Desks" at bounding box center [353, 398] width 203 height 24
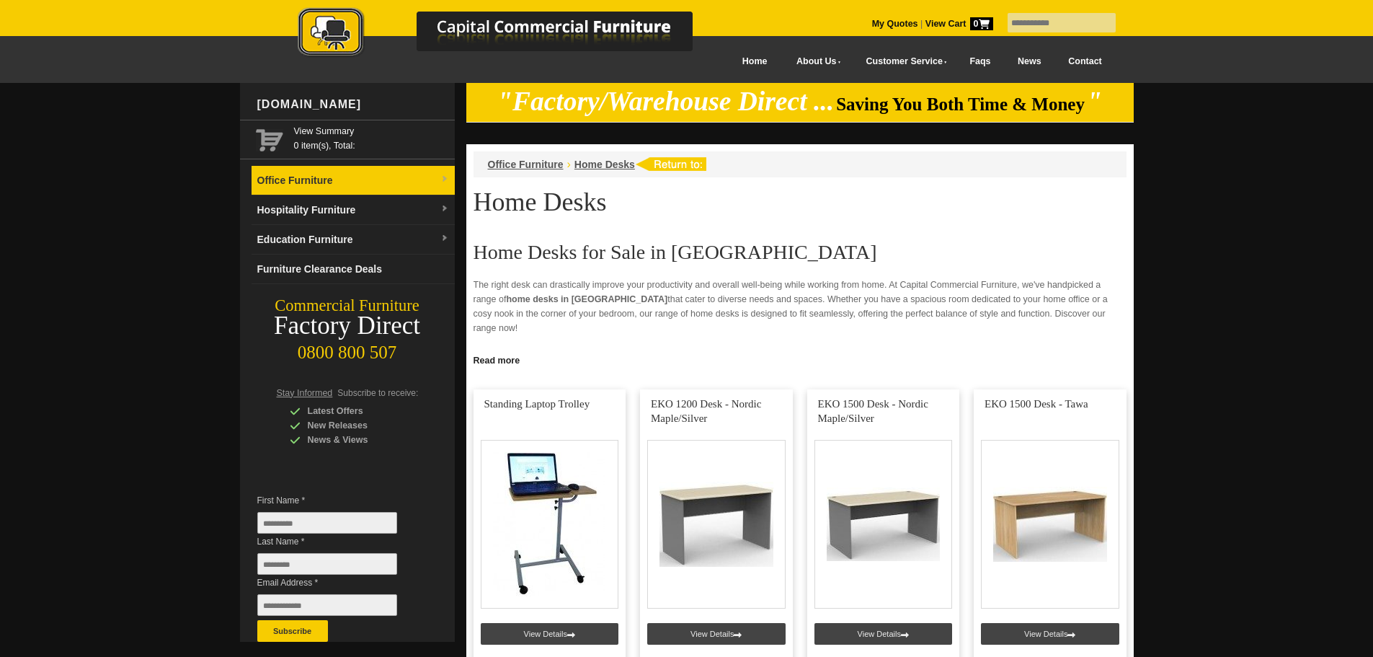
click at [307, 179] on link "Office Furniture" at bounding box center [353, 181] width 203 height 30
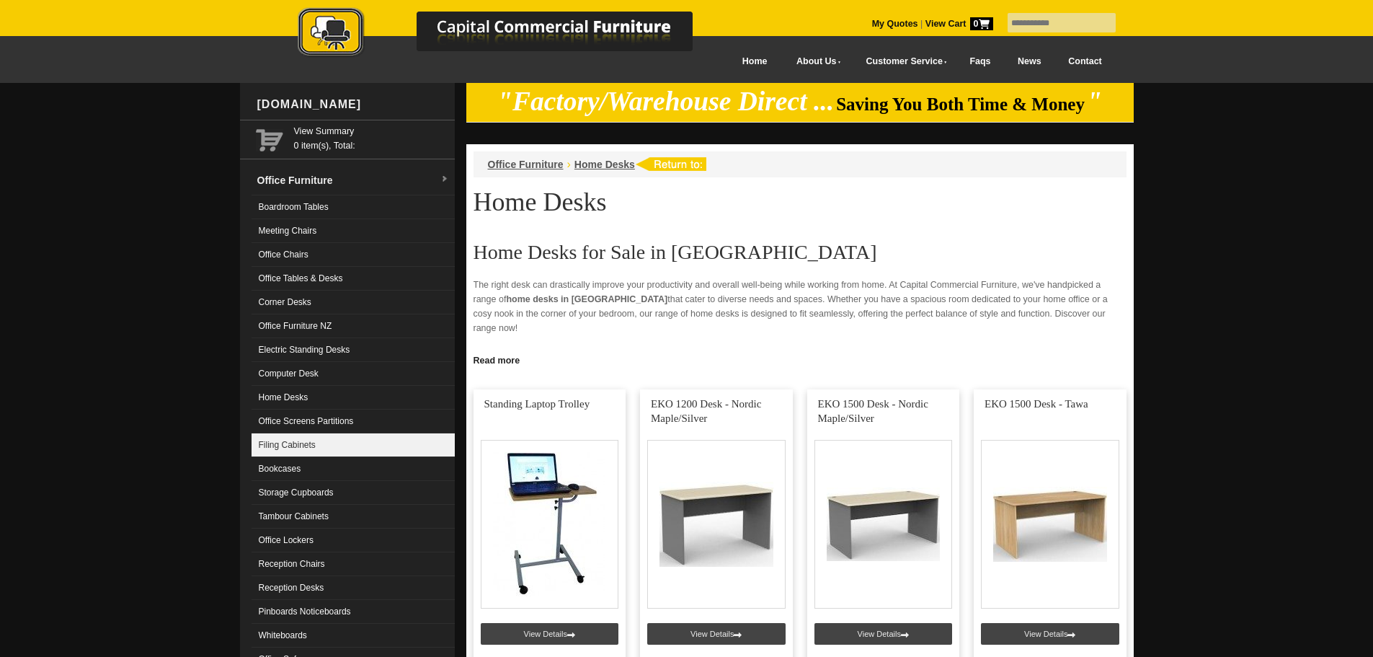
click at [290, 445] on link "Filing Cabinets" at bounding box center [353, 445] width 203 height 24
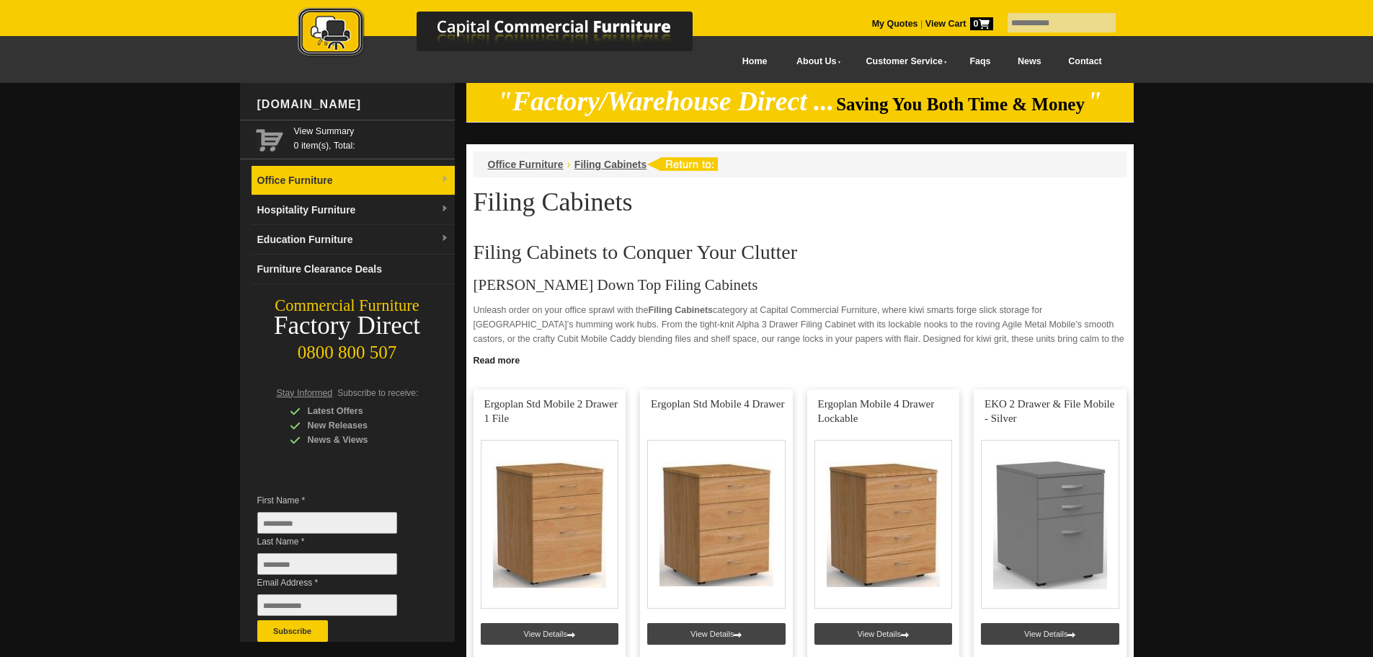
click at [319, 182] on link "Office Furniture" at bounding box center [353, 181] width 203 height 30
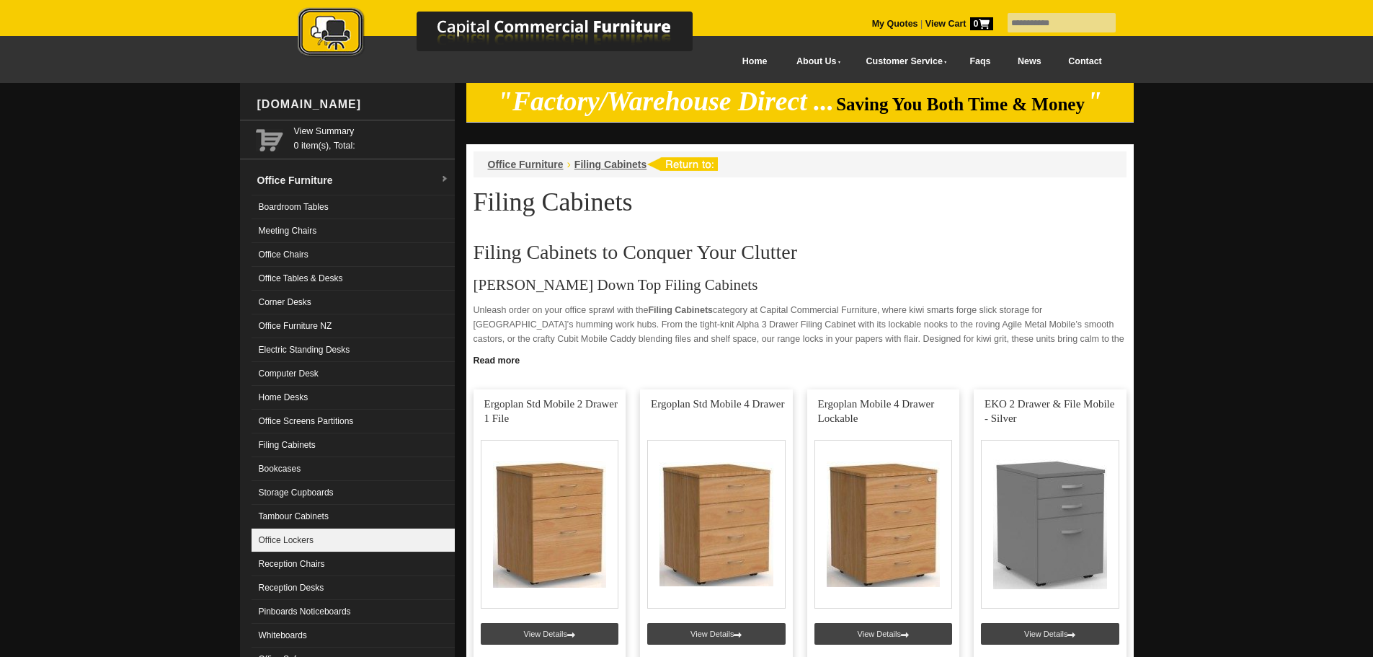
click at [333, 542] on link "Office Lockers" at bounding box center [353, 540] width 203 height 24
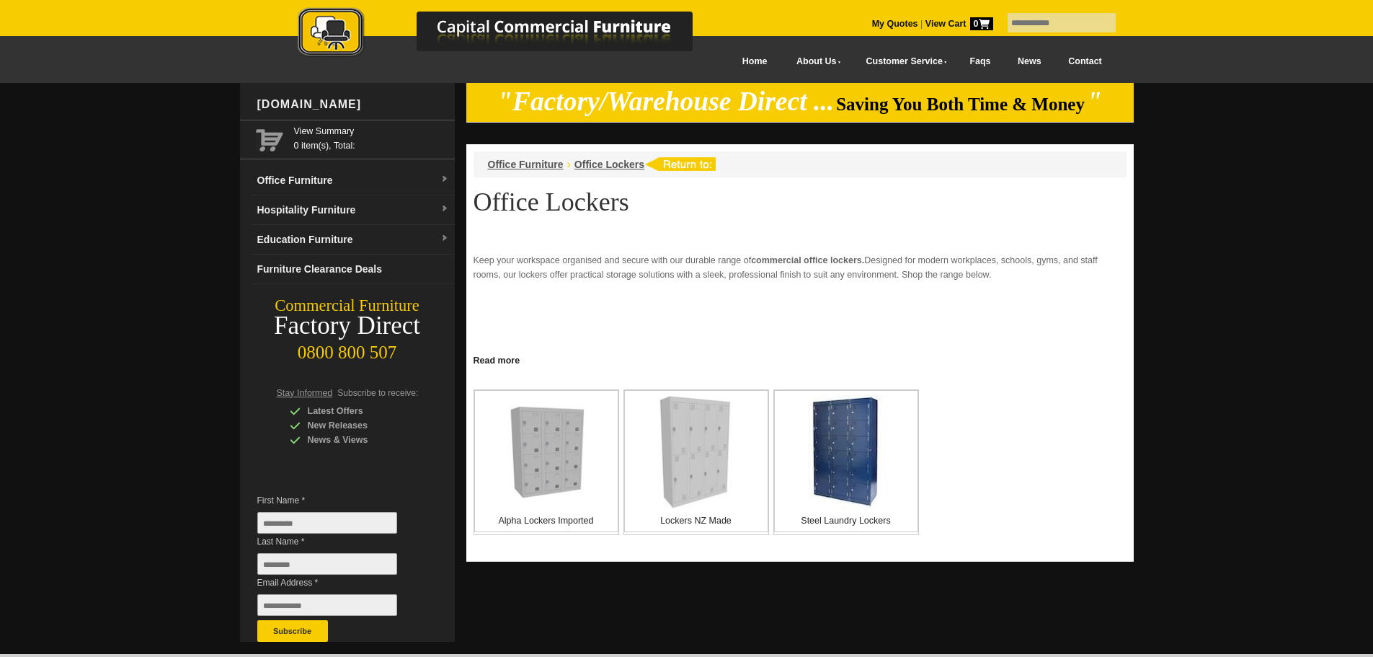
click at [653, 283] on div "Keep your workspace organised and secure with our durable range of commercial o…" at bounding box center [799, 306] width 653 height 130
